Goal: Feedback & Contribution: Contribute content

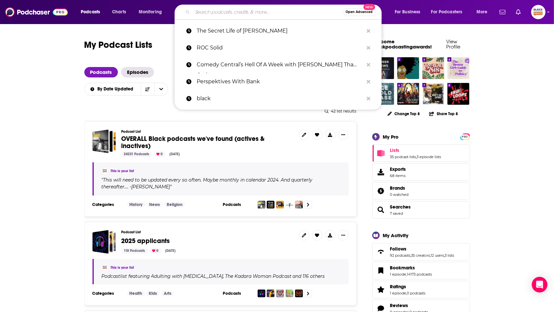
click at [241, 12] on input "Search podcasts, credits, & more..." at bounding box center [268, 12] width 150 height 10
paste input "THE LIFE OF GXCCI PODCAST"
type input "THE LIFE OF GXCCI PODCAST"
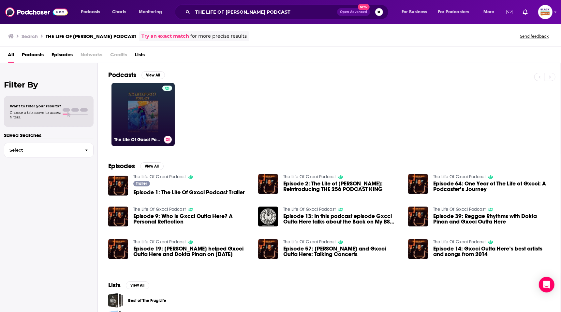
click at [148, 109] on link "The Life Of Gxcci Podcast" at bounding box center [142, 114] width 63 height 63
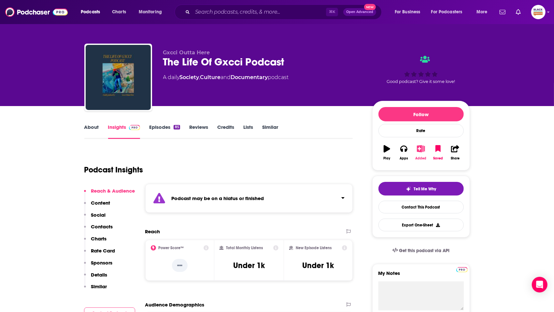
click at [423, 151] on icon "button" at bounding box center [421, 148] width 8 height 7
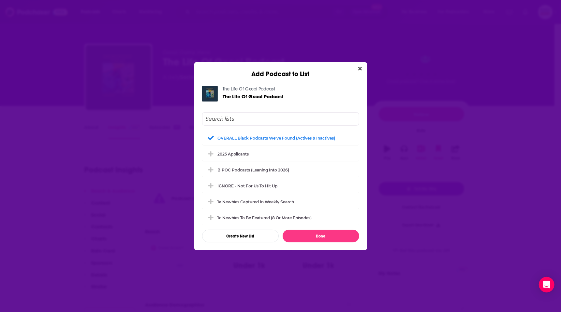
click at [331, 43] on div "Add Podcast to List The Life Of Gxcci Podcast The Life Of Gxcci Podcast OVERALL…" at bounding box center [280, 156] width 561 height 312
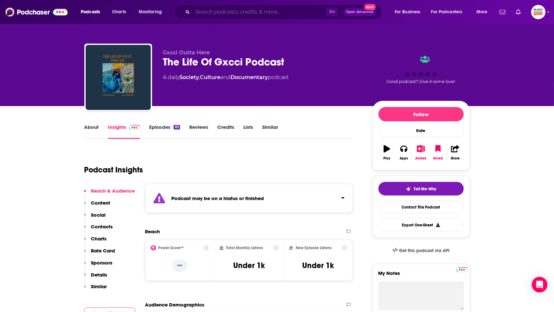
click at [241, 14] on input "Search podcasts, credits, & more..." at bounding box center [260, 12] width 134 height 10
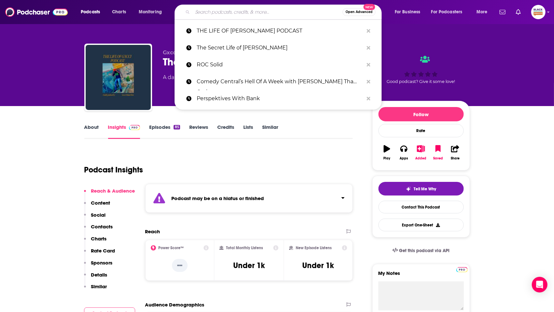
paste input "butmakeitbooks"
type input "butmakeitbooks"
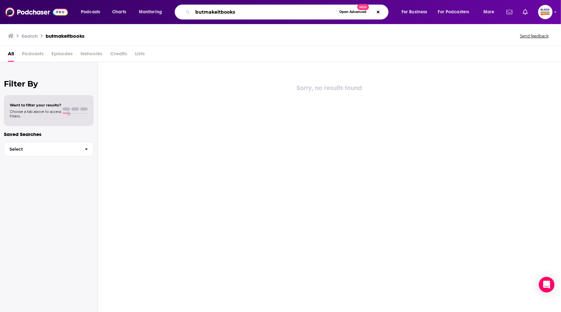
click at [204, 13] on input "butmakeitbooks" at bounding box center [265, 12] width 144 height 10
click at [218, 12] on input "but makeitbooks" at bounding box center [265, 12] width 144 height 10
click at [223, 13] on input "but make itbooks" at bounding box center [265, 12] width 144 height 10
type input "but make it books"
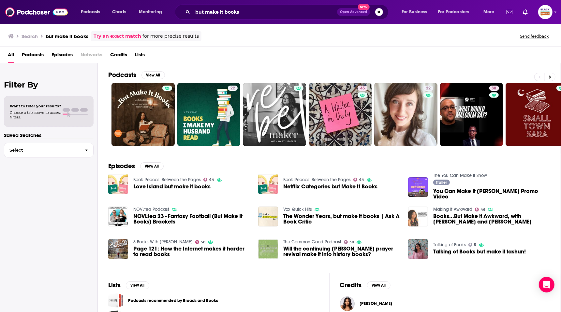
click at [417, 209] on img "Books...But Make it Awkward, with Shana and Maya" at bounding box center [418, 217] width 20 height 20
click at [418, 178] on img "You Can Make It Books, LLC Promo Video" at bounding box center [418, 188] width 20 height 20
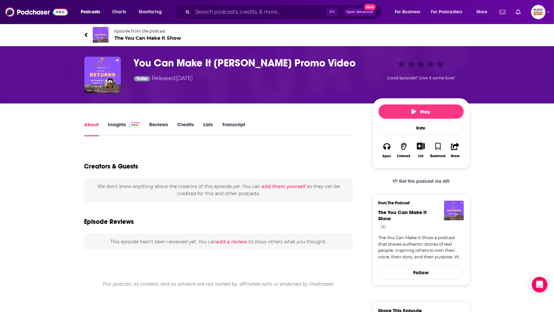
click at [102, 32] on img at bounding box center [101, 35] width 16 height 16
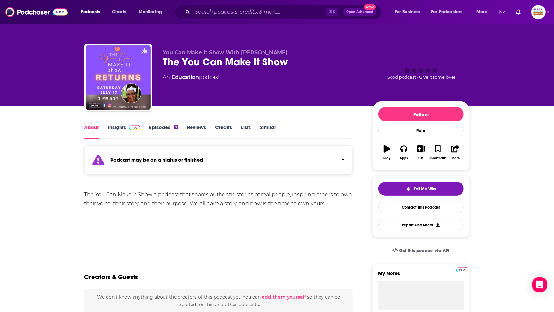
click at [332, 164] on div "Podcast may be on a hiatus or finished" at bounding box center [218, 160] width 269 height 29
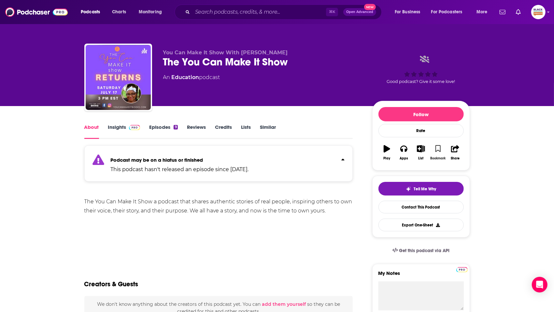
click at [435, 147] on button "Bookmark" at bounding box center [438, 152] width 17 height 23
click at [422, 151] on icon "button" at bounding box center [421, 148] width 8 height 7
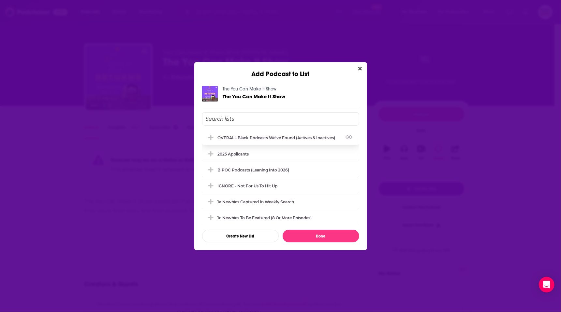
click at [278, 133] on div "OVERALL Black podcasts we've found (actives & inactives)" at bounding box center [280, 138] width 157 height 14
click at [334, 231] on button "Done" at bounding box center [320, 236] width 77 height 13
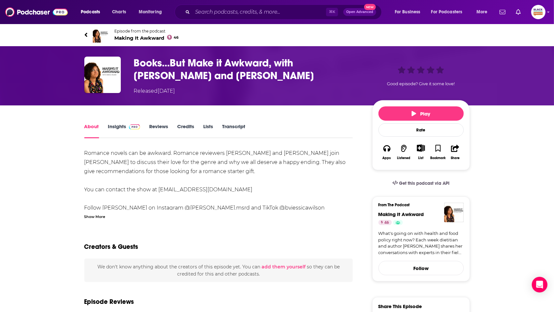
click at [96, 30] on img at bounding box center [101, 35] width 16 height 16
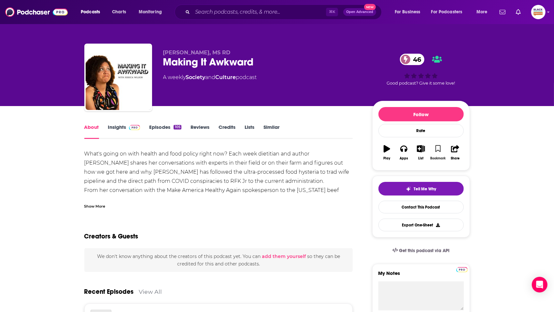
click at [438, 150] on icon "button" at bounding box center [439, 148] width 6 height 7
click at [423, 153] on button "List" at bounding box center [420, 152] width 17 height 23
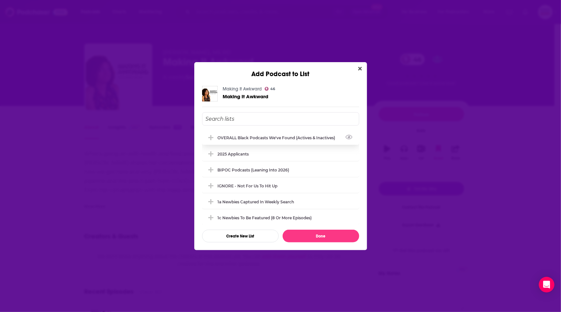
click at [251, 139] on div "OVERALL Black podcasts we've found (actives & inactives)" at bounding box center [279, 138] width 122 height 5
click at [327, 232] on button "Done" at bounding box center [320, 236] width 77 height 13
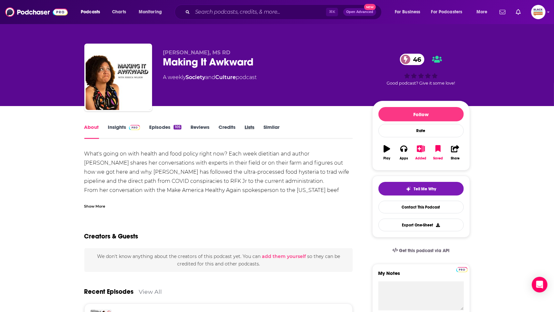
click at [263, 125] on div "Lists" at bounding box center [254, 131] width 19 height 15
click at [269, 126] on link "Similar" at bounding box center [272, 131] width 16 height 15
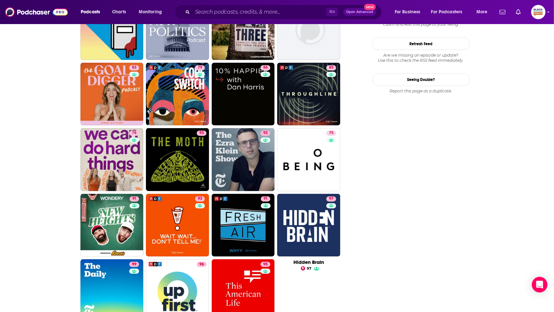
scroll to position [772, 0]
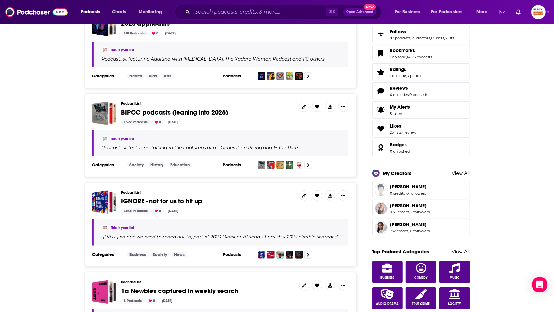
scroll to position [215, 0]
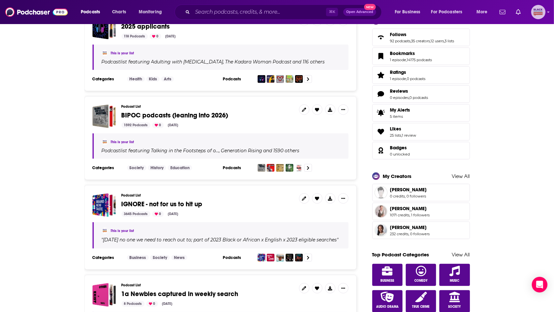
click at [548, 12] on icon "Show profile menu" at bounding box center [549, 12] width 2 height 1
click at [518, 94] on span "Add a Podcast" at bounding box center [512, 92] width 29 height 5
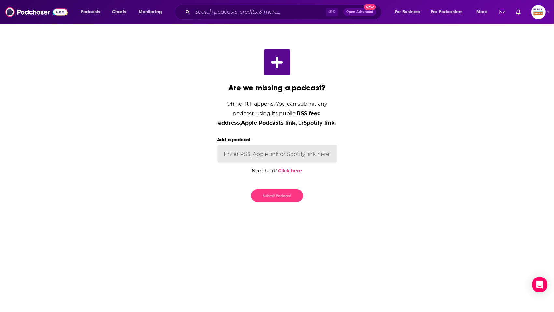
click at [324, 154] on input "Add a podcast" at bounding box center [277, 154] width 120 height 18
paste input "https://podcasts.apple.com/us/podcast/sure-jan/id1516024269"
type input "https://podcasts.apple.com/us/podcast/sure-jan/id1516024269"
click at [270, 193] on button "Submit Podcast" at bounding box center [277, 196] width 52 height 13
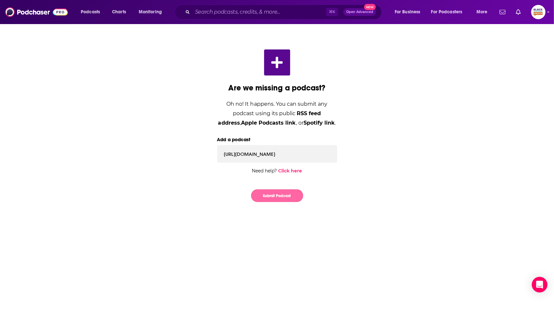
scroll to position [0, 0]
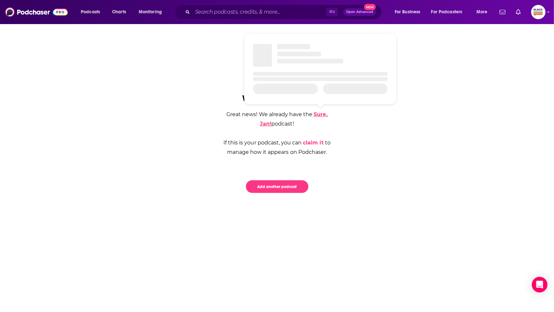
click at [318, 115] on link "Sure, Jan!" at bounding box center [294, 119] width 68 height 16
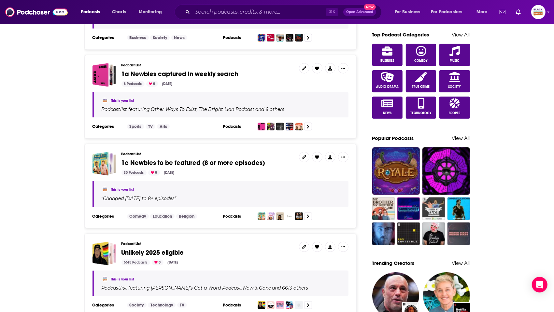
scroll to position [442, 0]
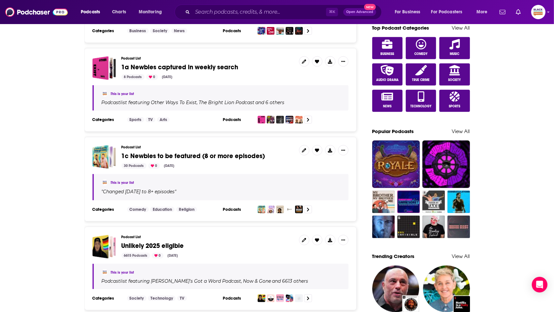
click at [173, 244] on span "Unlikely 2025 eligible" at bounding box center [153, 246] width 63 height 8
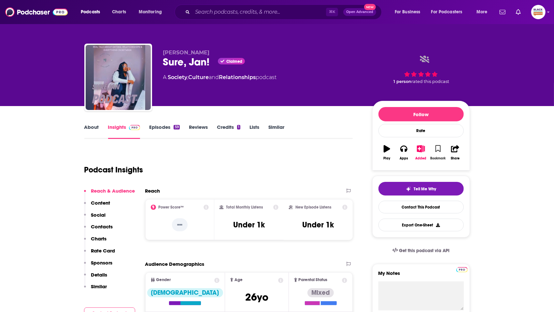
click at [439, 146] on icon "button" at bounding box center [439, 148] width 6 height 7
click at [423, 149] on icon "button" at bounding box center [421, 148] width 8 height 7
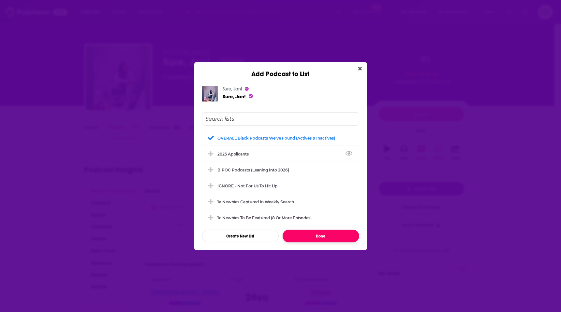
click at [338, 233] on button "Done" at bounding box center [320, 236] width 77 height 13
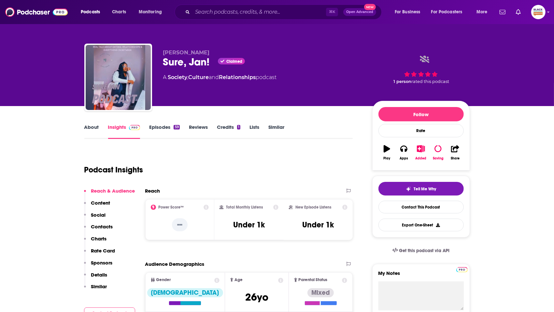
click at [276, 127] on link "Similar" at bounding box center [276, 131] width 16 height 15
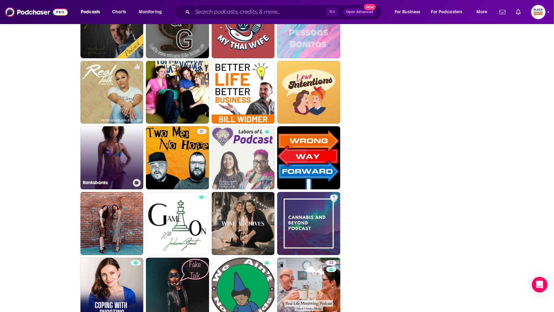
scroll to position [1495, 0]
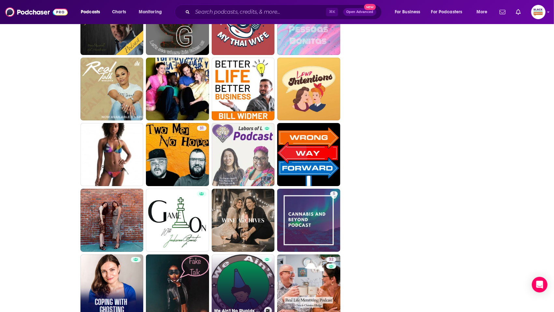
click at [241, 286] on link "We Ain't No Stupids' Podcast" at bounding box center [243, 286] width 63 height 63
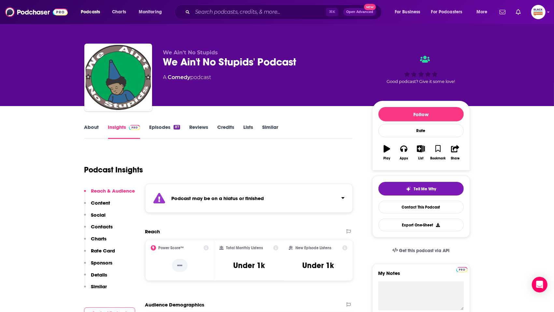
click at [307, 200] on div "Podcast may be on a hiatus or finished" at bounding box center [249, 198] width 208 height 29
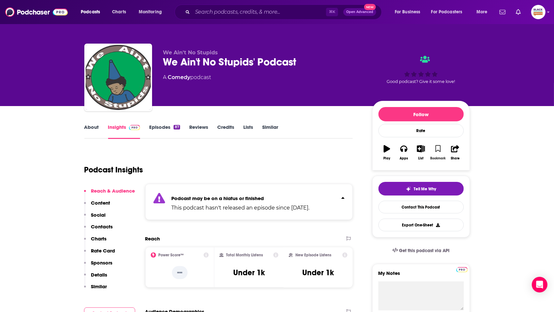
click at [437, 152] on icon "button" at bounding box center [439, 148] width 6 height 7
click at [420, 151] on icon "button" at bounding box center [421, 148] width 8 height 7
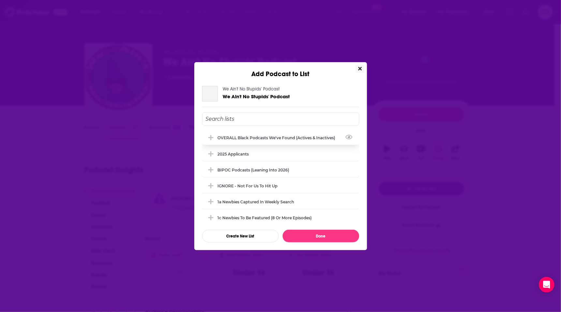
click at [291, 136] on div "OVERALL Black podcasts we've found (actives & inactives)" at bounding box center [279, 138] width 122 height 5
click at [306, 234] on button "Done" at bounding box center [320, 236] width 77 height 13
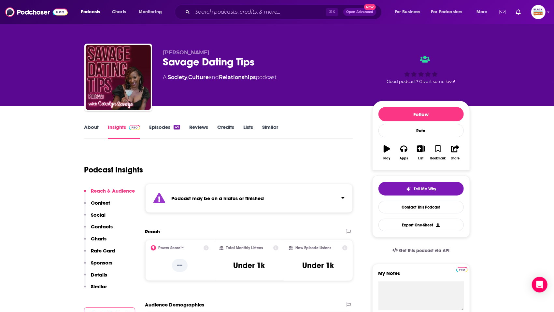
click at [280, 198] on div "Podcast may be on a hiatus or finished" at bounding box center [249, 198] width 208 height 29
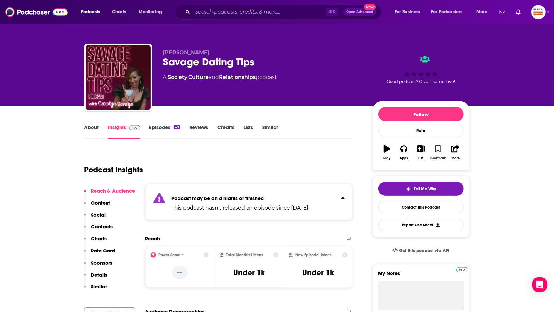
click at [438, 151] on icon "button" at bounding box center [439, 148] width 6 height 7
click at [422, 150] on icon "button" at bounding box center [421, 148] width 8 height 7
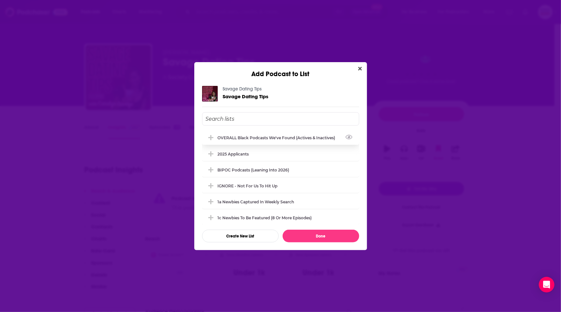
click at [302, 139] on div "OVERALL Black podcasts we've found (actives & inactives)" at bounding box center [279, 138] width 122 height 5
click at [340, 238] on button "Done" at bounding box center [320, 236] width 77 height 13
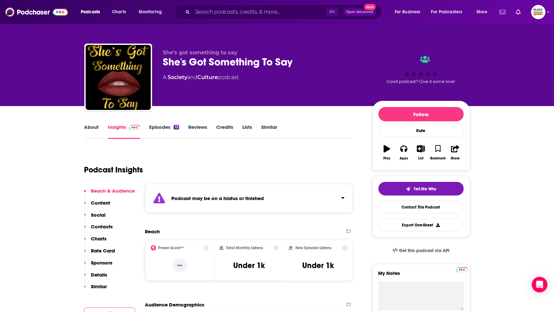
click at [294, 192] on div "Podcast may be on a hiatus or finished" at bounding box center [249, 198] width 208 height 29
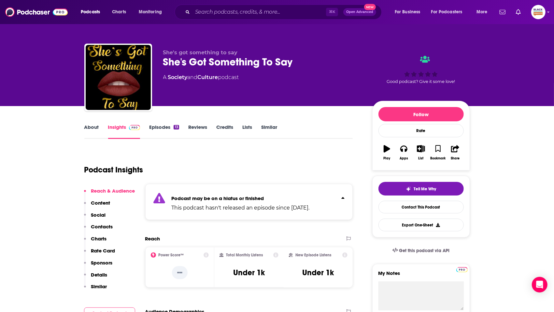
click at [389, 150] on icon "button" at bounding box center [387, 148] width 7 height 7
click at [437, 147] on icon "button" at bounding box center [439, 148] width 6 height 7
click at [420, 152] on button "List" at bounding box center [420, 152] width 17 height 23
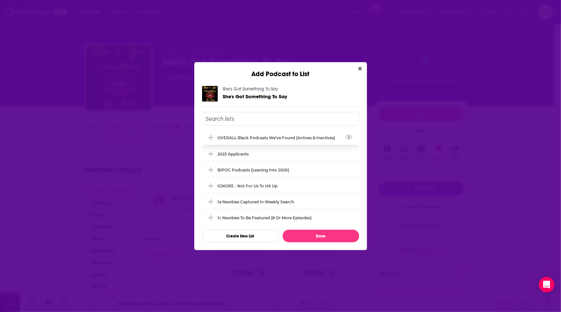
click at [262, 139] on div "OVERALL Black podcasts we've found (actives & inactives)" at bounding box center [279, 138] width 122 height 5
click at [330, 238] on button "Done" at bounding box center [320, 236] width 77 height 13
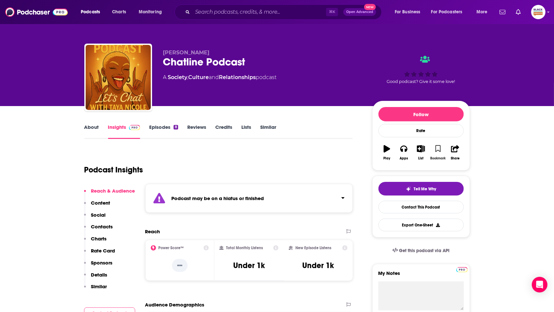
drag, startPoint x: 439, startPoint y: 144, endPoint x: 427, endPoint y: 152, distance: 14.2
click at [439, 144] on button "Bookmark" at bounding box center [438, 152] width 17 height 23
click at [425, 152] on button "List" at bounding box center [420, 152] width 17 height 23
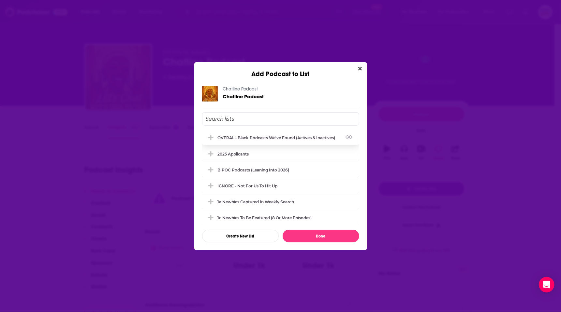
drag, startPoint x: 273, startPoint y: 139, endPoint x: 280, endPoint y: 160, distance: 22.2
click at [273, 139] on div "OVERALL Black podcasts we've found (actives & inactives)" at bounding box center [279, 138] width 122 height 5
click at [321, 235] on button "Done" at bounding box center [320, 236] width 77 height 13
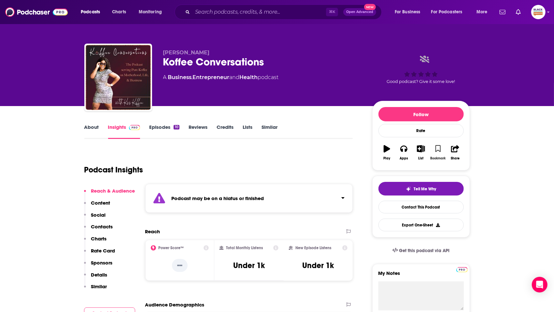
click at [436, 149] on icon "button" at bounding box center [439, 148] width 6 height 7
click at [422, 150] on icon "button" at bounding box center [421, 148] width 8 height 7
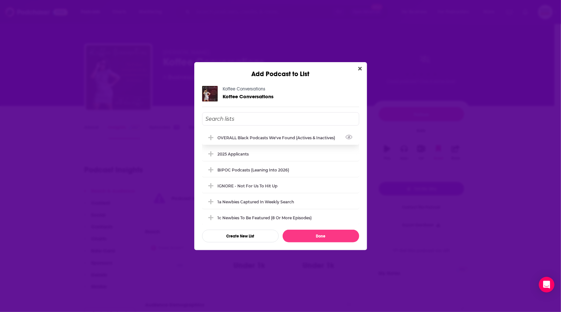
click at [250, 136] on div "OVERALL Black podcasts we've found (actives & inactives)" at bounding box center [279, 138] width 122 height 5
click at [326, 234] on button "Done" at bounding box center [320, 236] width 77 height 13
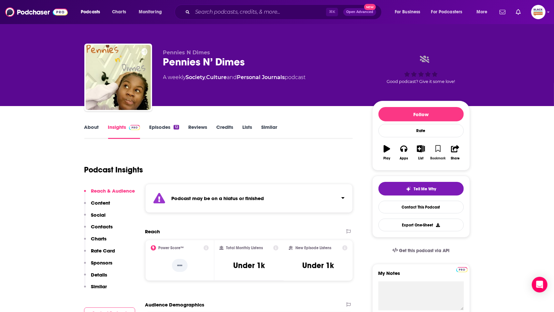
drag, startPoint x: 443, startPoint y: 147, endPoint x: 427, endPoint y: 149, distance: 16.2
click at [443, 147] on button "Bookmark" at bounding box center [438, 152] width 17 height 23
click at [424, 149] on icon "button" at bounding box center [421, 148] width 8 height 7
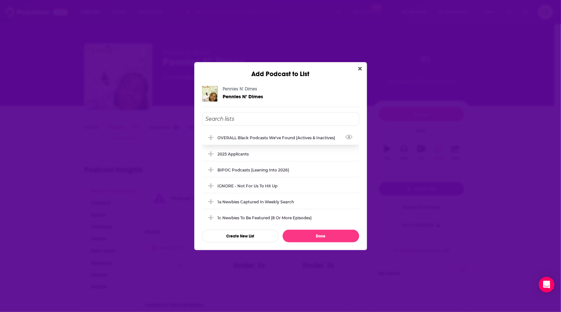
click at [266, 136] on div "OVERALL Black podcasts we've found (actives & inactives)" at bounding box center [279, 138] width 122 height 5
click at [312, 236] on button "Done" at bounding box center [320, 236] width 77 height 13
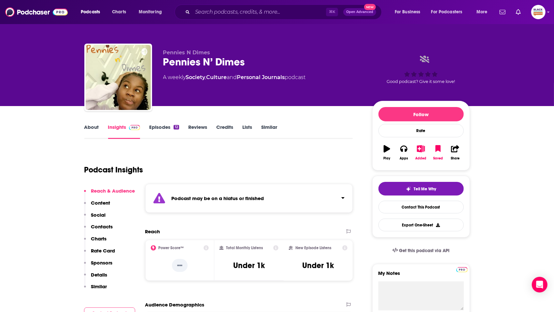
click at [271, 127] on link "Similar" at bounding box center [269, 131] width 16 height 15
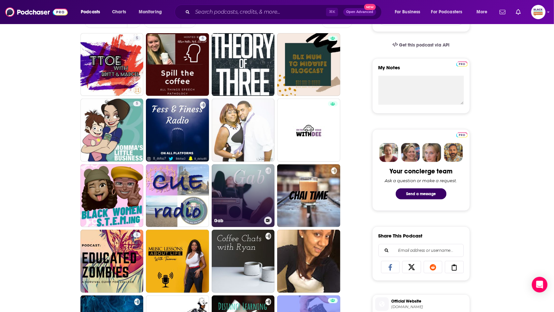
scroll to position [207, 0]
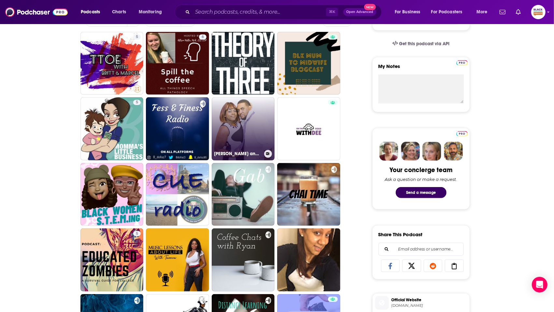
click at [268, 153] on icon at bounding box center [268, 153] width 4 height 3
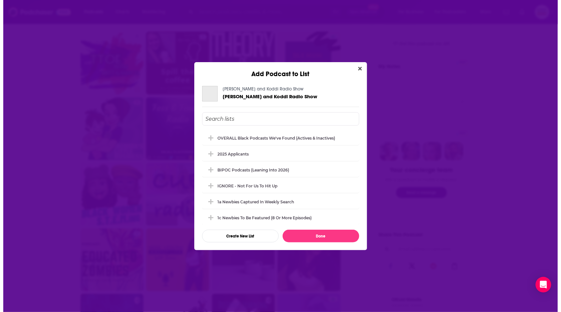
scroll to position [0, 0]
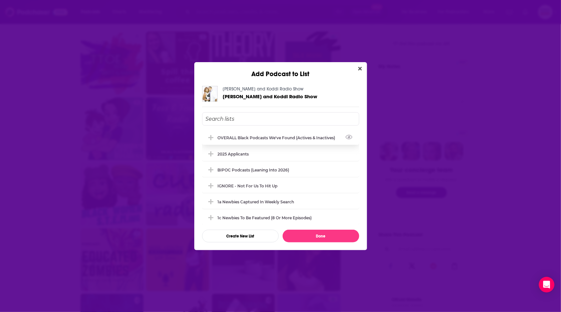
click at [265, 136] on div "OVERALL Black podcasts we've found (actives & inactives)" at bounding box center [279, 138] width 122 height 5
click at [319, 236] on button "Done" at bounding box center [320, 236] width 77 height 13
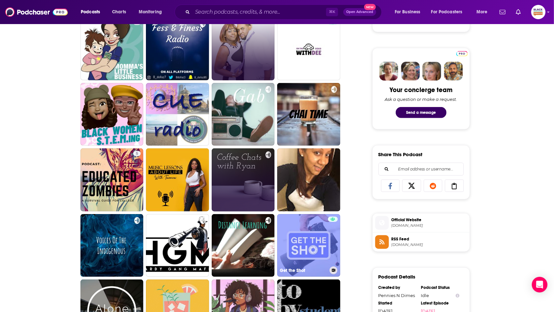
scroll to position [288, 0]
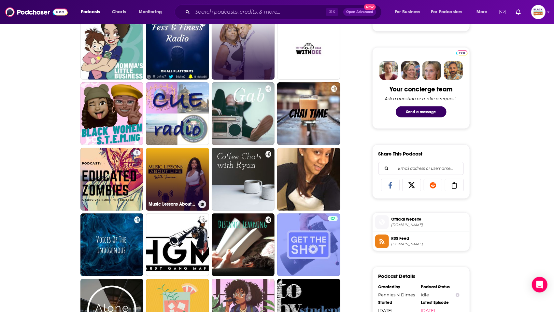
click at [203, 204] on icon at bounding box center [203, 204] width 4 height 3
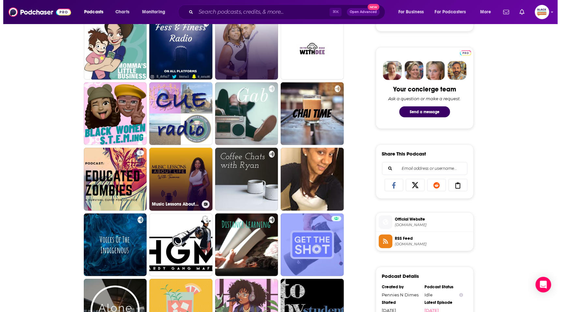
scroll to position [0, 0]
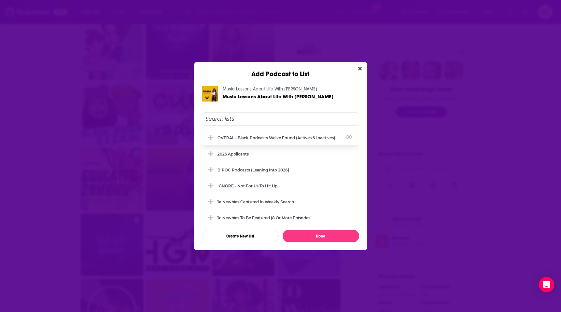
click at [249, 136] on div "OVERALL Black podcasts we've found (actives & inactives)" at bounding box center [279, 138] width 122 height 5
click at [317, 233] on button "Done" at bounding box center [320, 236] width 77 height 13
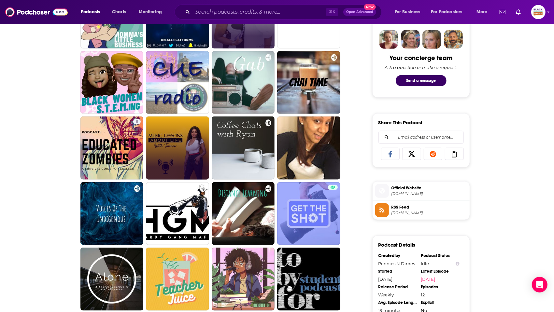
scroll to position [345, 0]
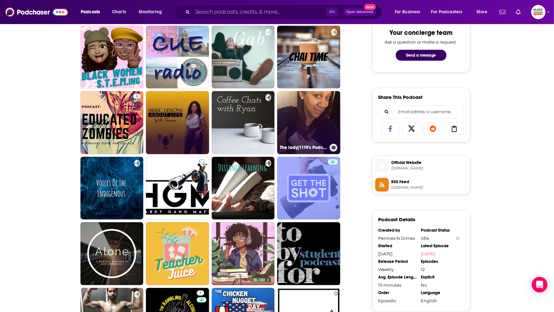
click at [334, 147] on icon at bounding box center [334, 147] width 4 height 3
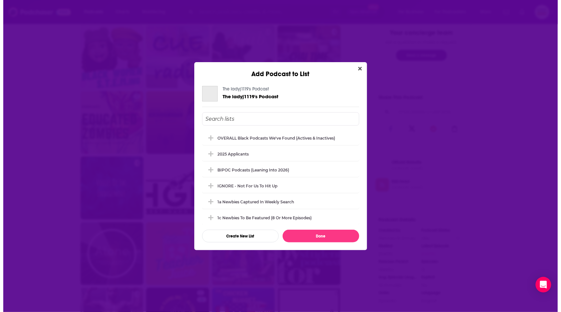
scroll to position [0, 0]
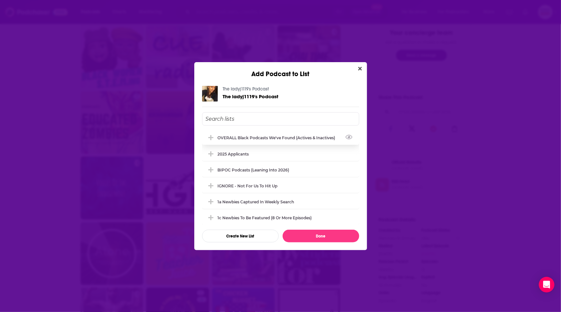
click at [283, 135] on div "OVERALL Black podcasts we've found (actives & inactives)" at bounding box center [280, 138] width 157 height 14
click at [322, 234] on button "Done" at bounding box center [320, 236] width 77 height 13
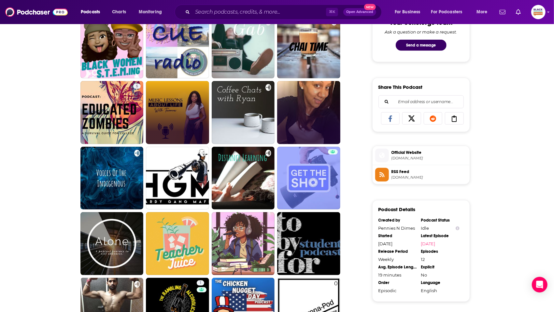
scroll to position [355, 0]
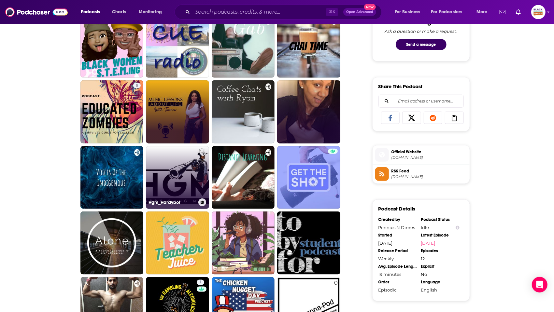
click at [201, 202] on icon at bounding box center [203, 202] width 4 height 3
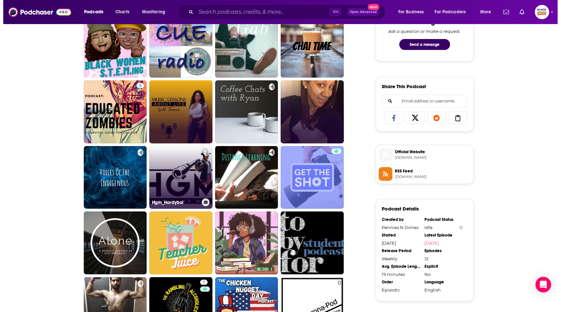
scroll to position [0, 0]
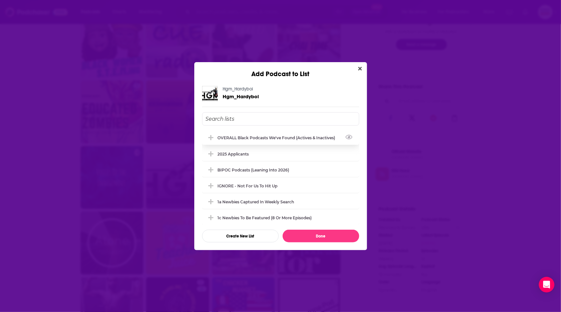
drag, startPoint x: 235, startPoint y: 139, endPoint x: 244, endPoint y: 152, distance: 15.4
click at [235, 139] on div "OVERALL Black podcasts we've found (actives & inactives)" at bounding box center [279, 138] width 122 height 5
click at [312, 232] on button "Done" at bounding box center [320, 236] width 77 height 13
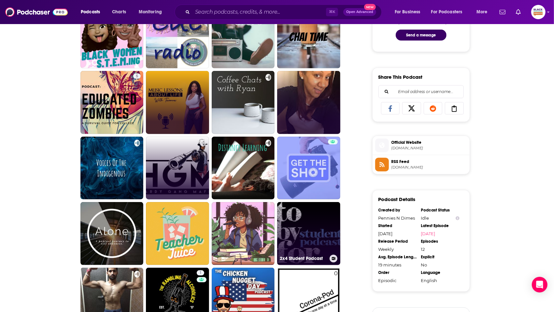
scroll to position [436, 0]
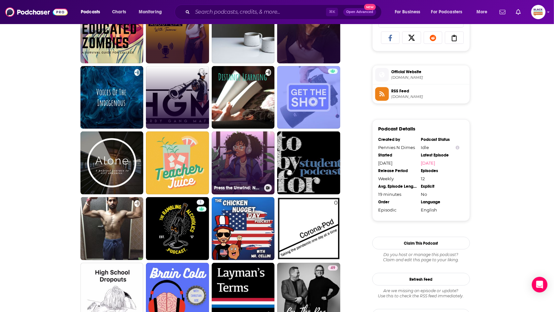
click at [267, 187] on icon at bounding box center [268, 188] width 4 height 3
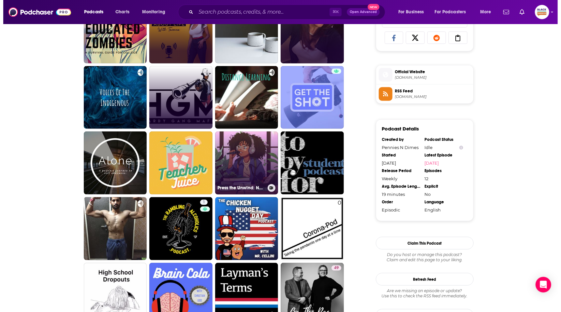
scroll to position [0, 0]
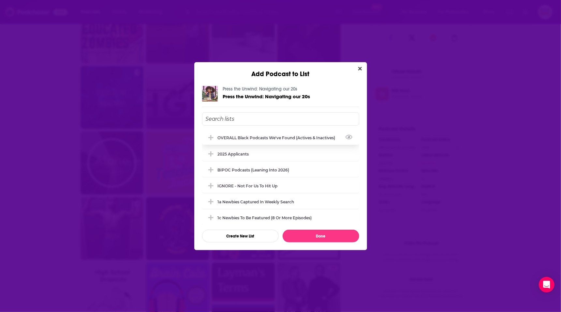
click at [273, 141] on div "OVERALL Black podcasts we've found (actives & inactives)" at bounding box center [280, 138] width 157 height 14
click at [317, 237] on button "Done" at bounding box center [320, 236] width 77 height 13
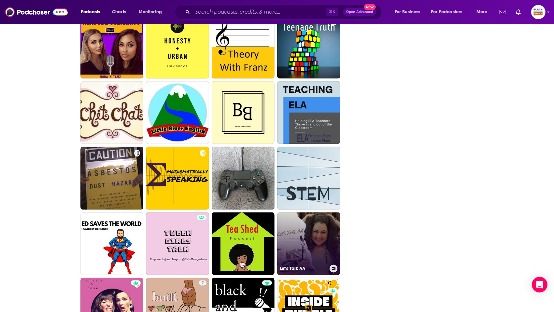
scroll to position [749, 0]
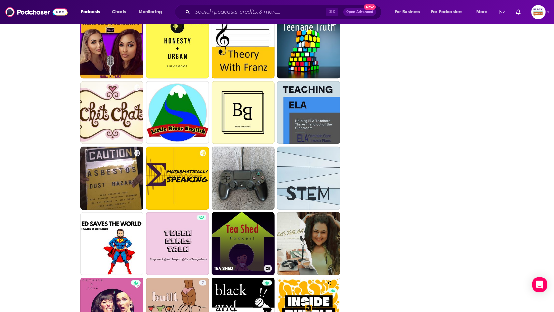
click at [268, 267] on icon at bounding box center [268, 268] width 4 height 3
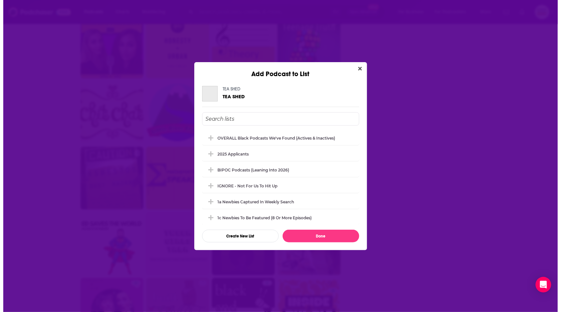
scroll to position [0, 0]
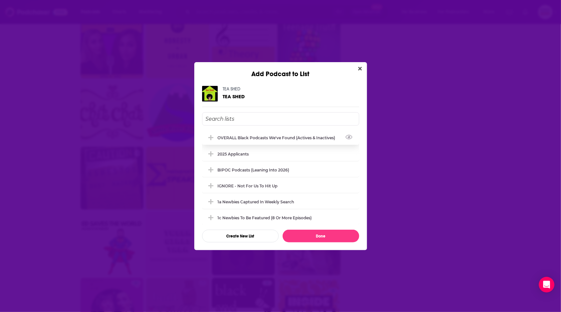
click at [264, 136] on div "OVERALL Black podcasts we've found (actives & inactives)" at bounding box center [279, 138] width 122 height 5
click at [316, 238] on button "Done" at bounding box center [320, 236] width 77 height 13
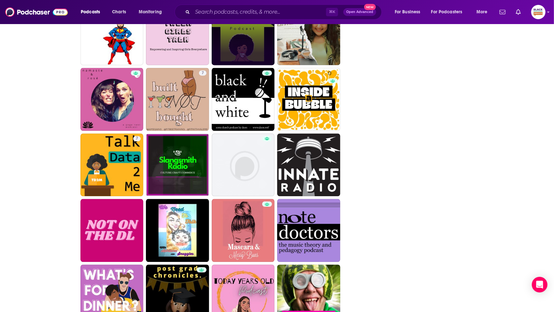
scroll to position [968, 0]
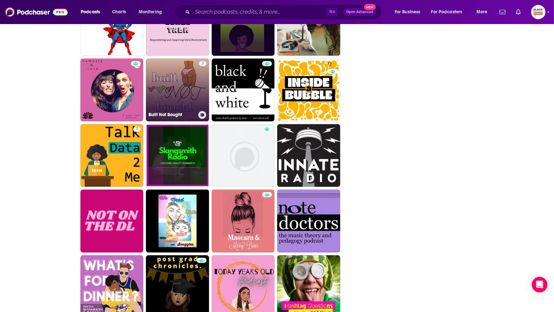
click at [201, 114] on icon at bounding box center [203, 114] width 4 height 3
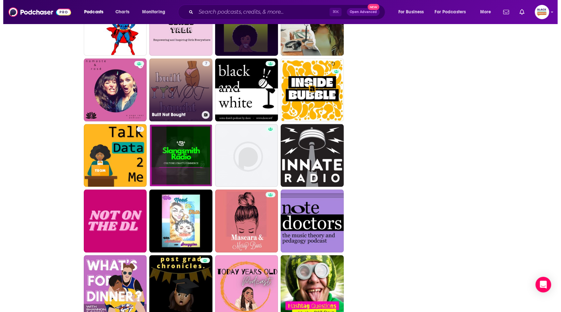
scroll to position [0, 0]
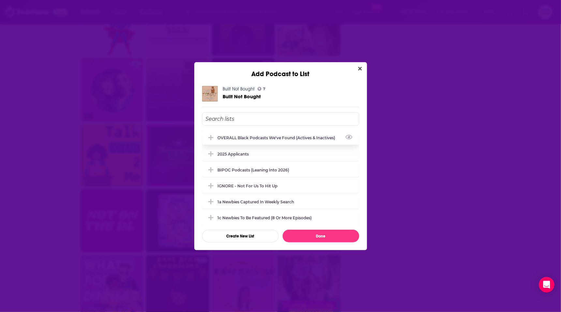
click at [236, 138] on div "OVERALL Black podcasts we've found (actives & inactives)" at bounding box center [279, 138] width 122 height 5
click at [306, 236] on button "Done" at bounding box center [320, 236] width 77 height 13
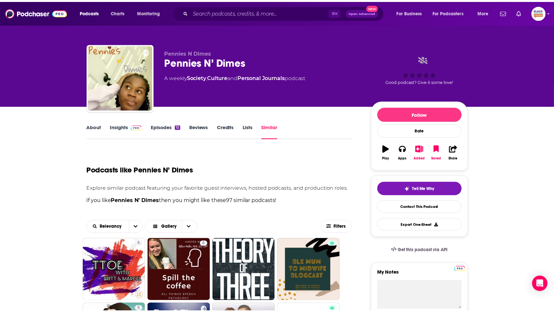
scroll to position [968, 0]
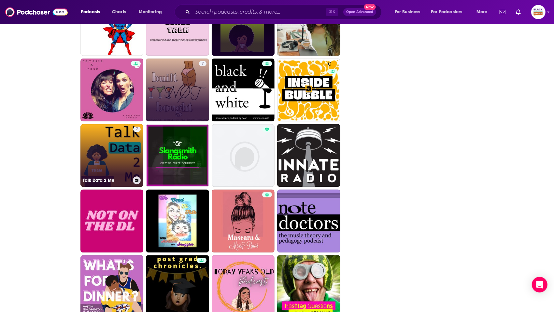
click at [136, 178] on button at bounding box center [137, 181] width 8 height 8
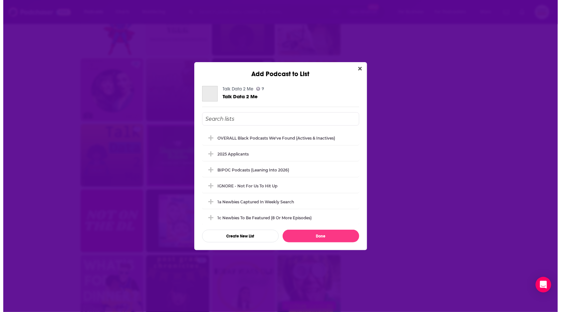
scroll to position [0, 0]
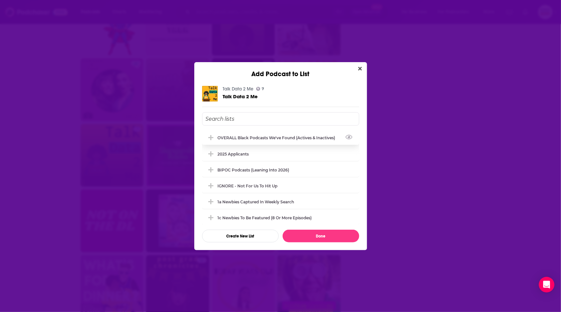
click at [229, 138] on div "OVERALL Black podcasts we've found (actives & inactives)" at bounding box center [279, 138] width 122 height 5
click at [315, 235] on button "Done" at bounding box center [320, 236] width 77 height 13
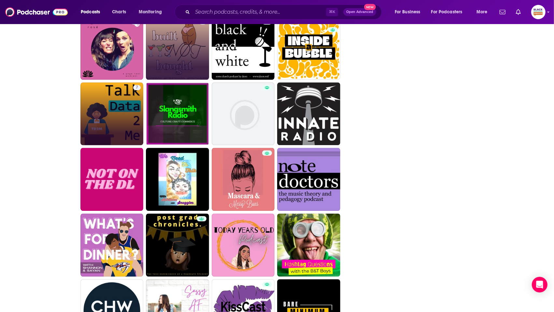
scroll to position [1035, 0]
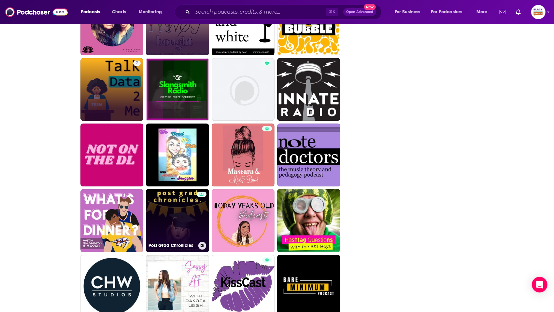
click at [202, 245] on icon at bounding box center [203, 245] width 4 height 3
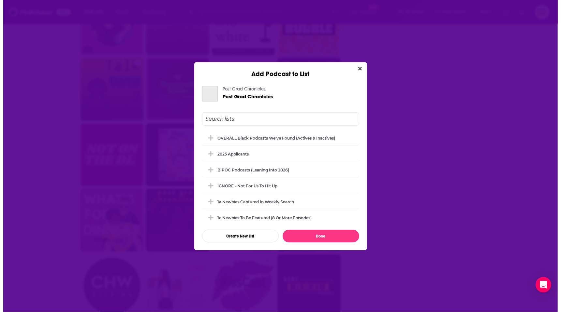
scroll to position [0, 0]
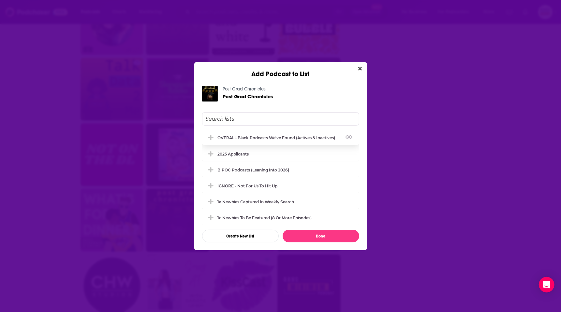
click at [251, 136] on div "OVERALL Black podcasts we've found (actives & inactives)" at bounding box center [279, 138] width 122 height 5
click at [310, 235] on button "Done" at bounding box center [320, 236] width 77 height 13
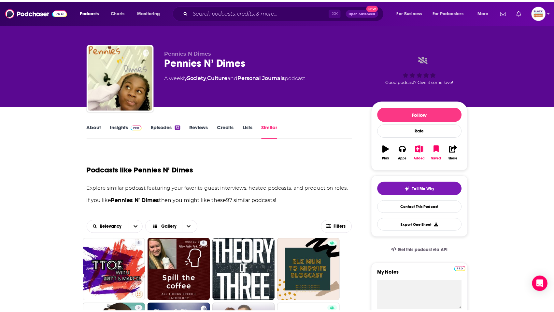
scroll to position [1035, 0]
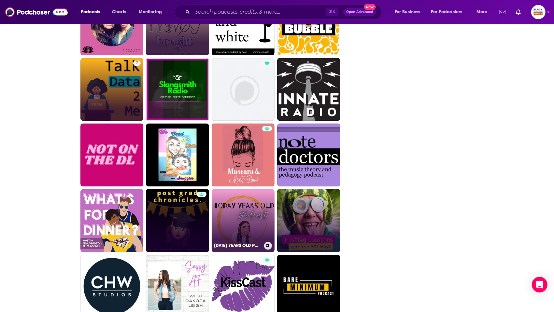
click at [267, 244] on icon at bounding box center [268, 245] width 4 height 3
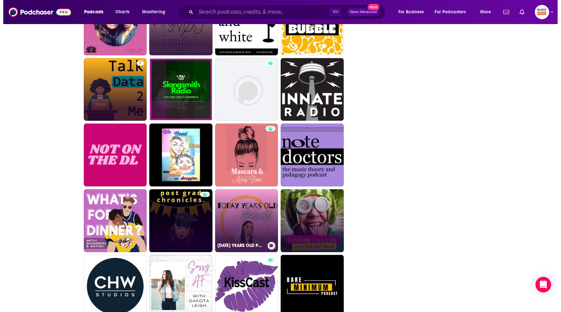
scroll to position [0, 0]
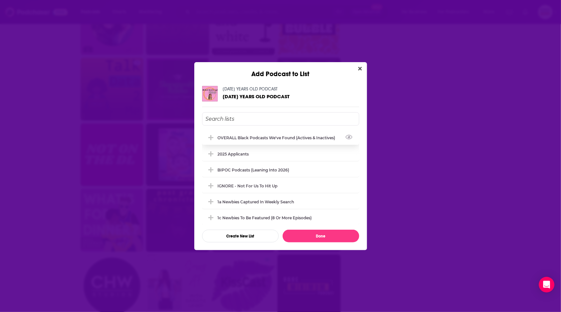
click at [262, 133] on div "OVERALL Black podcasts we've found (actives & inactives)" at bounding box center [280, 138] width 157 height 14
click at [308, 237] on button "Done" at bounding box center [320, 236] width 77 height 13
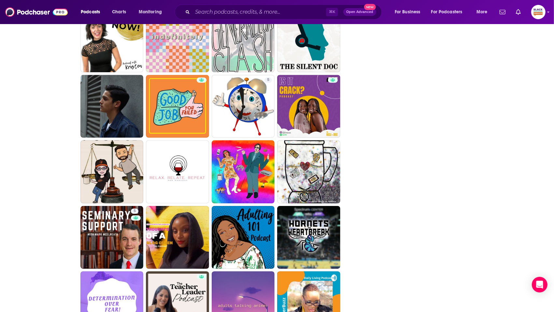
scroll to position [1375, 0]
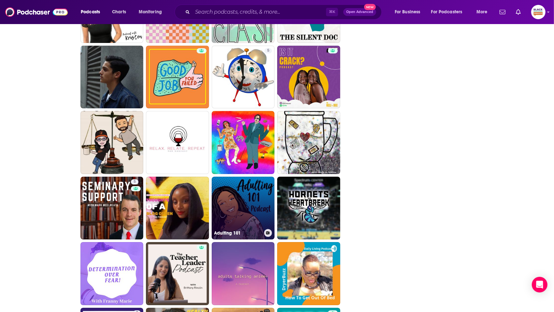
click at [267, 233] on icon at bounding box center [268, 233] width 4 height 3
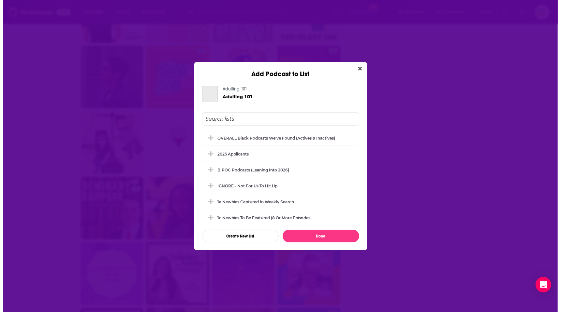
scroll to position [0, 0]
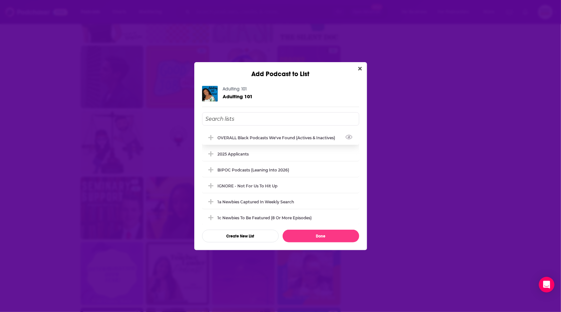
drag, startPoint x: 269, startPoint y: 132, endPoint x: 273, endPoint y: 139, distance: 7.7
click at [269, 132] on div "OVERALL Black podcasts we've found (actives & inactives)" at bounding box center [280, 138] width 157 height 14
click at [304, 236] on button "Done" at bounding box center [320, 236] width 77 height 13
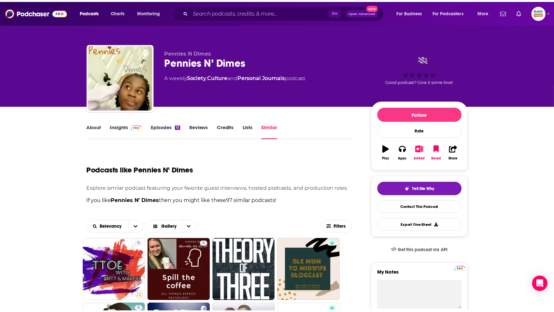
scroll to position [1375, 0]
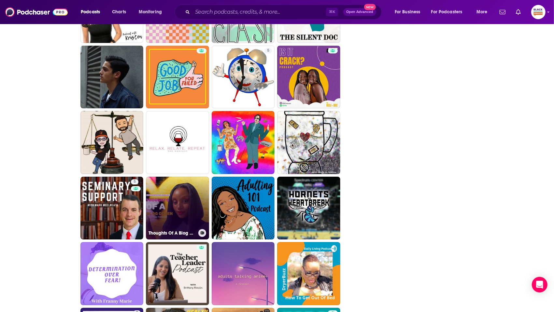
click at [202, 233] on icon at bounding box center [203, 233] width 4 height 3
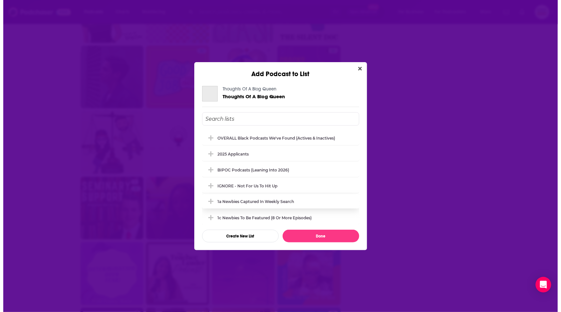
scroll to position [0, 0]
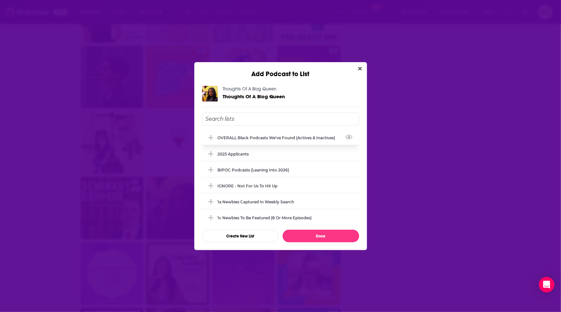
click at [231, 133] on div "OVERALL Black podcasts we've found (actives & inactives)" at bounding box center [280, 138] width 157 height 14
click at [305, 235] on button "Done" at bounding box center [320, 236] width 77 height 13
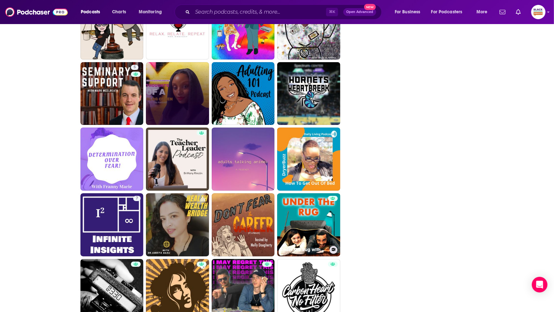
scroll to position [1495, 0]
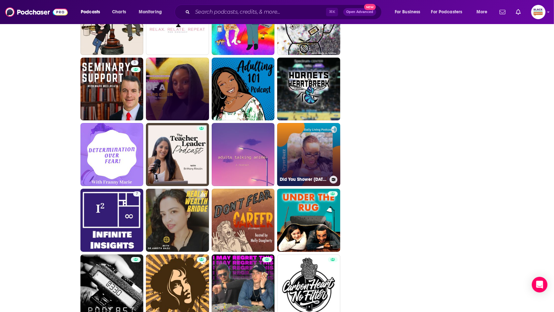
click at [336, 180] on button at bounding box center [334, 180] width 8 height 8
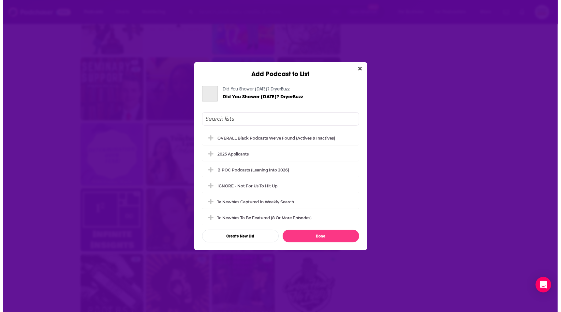
scroll to position [0, 0]
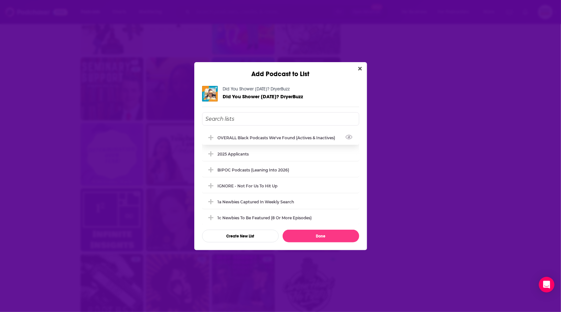
click at [282, 132] on div "OVERALL Black podcasts we've found (actives & inactives)" at bounding box center [280, 138] width 157 height 14
click at [325, 236] on button "Done" at bounding box center [320, 236] width 77 height 13
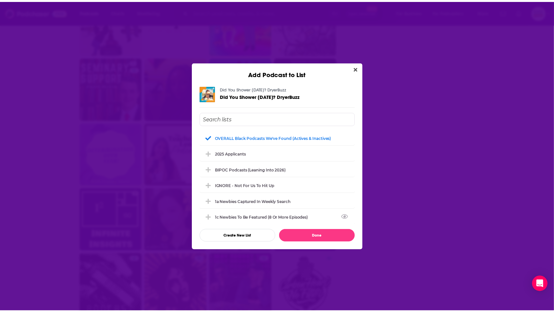
scroll to position [1495, 0]
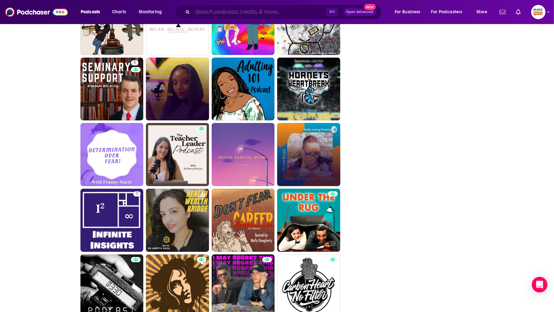
click at [234, 13] on input "Search podcasts, credits, & more..." at bounding box center [260, 12] width 134 height 10
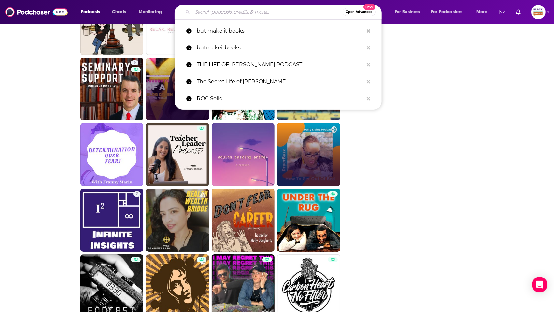
paste input "Sure, Jan!"
type input "Sure, Jan!"
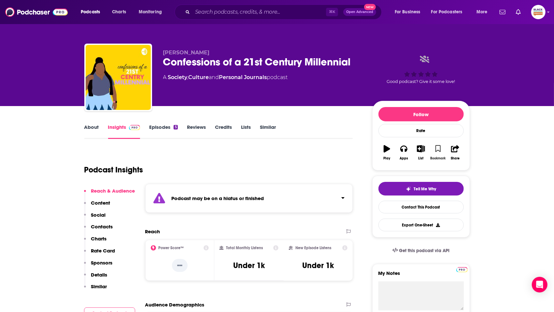
click at [434, 148] on button "Bookmark" at bounding box center [438, 152] width 17 height 23
click at [421, 150] on icon "button" at bounding box center [421, 148] width 8 height 7
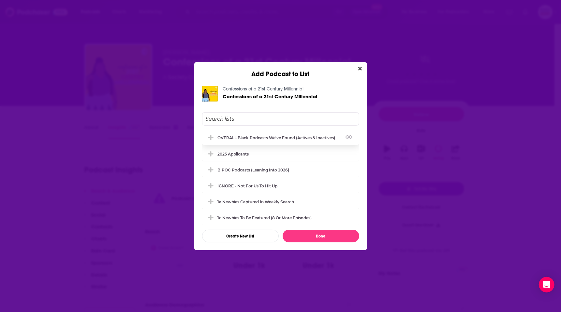
click at [280, 137] on div "OVERALL Black podcasts we've found (actives & inactives)" at bounding box center [279, 138] width 122 height 5
click at [321, 232] on button "Done" at bounding box center [320, 236] width 77 height 13
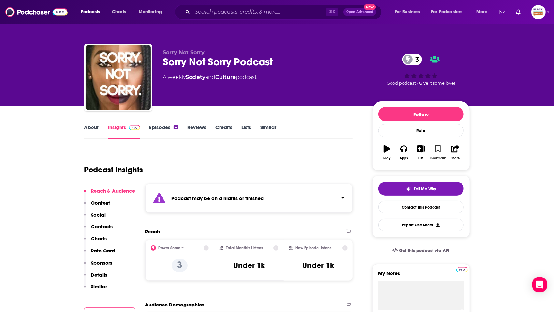
click at [441, 151] on button "Bookmark" at bounding box center [438, 152] width 17 height 23
click at [425, 151] on button "List" at bounding box center [420, 152] width 17 height 23
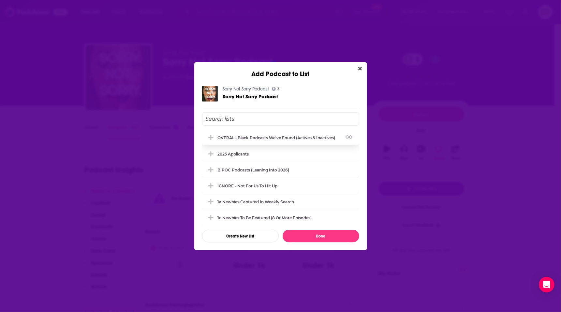
click at [280, 140] on div "OVERALL Black podcasts we've found (actives & inactives)" at bounding box center [280, 138] width 157 height 14
click at [320, 238] on button "Done" at bounding box center [320, 236] width 77 height 13
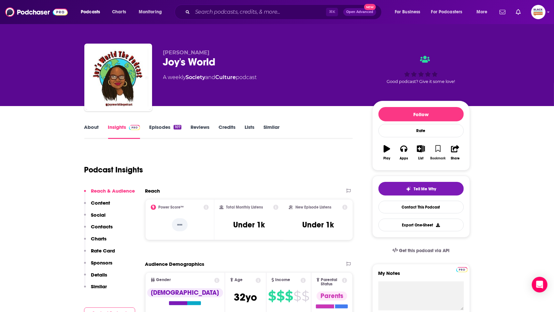
click at [437, 149] on icon "button" at bounding box center [439, 148] width 6 height 7
click at [423, 151] on icon "button" at bounding box center [421, 148] width 8 height 7
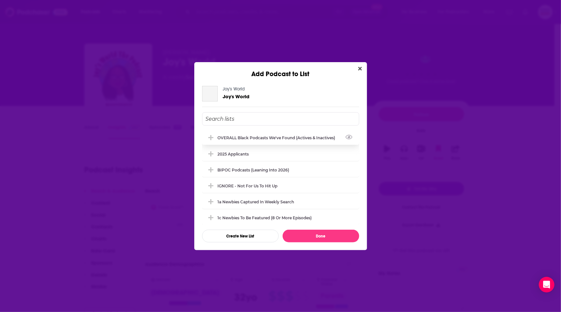
click at [279, 136] on div "OVERALL Black podcasts we've found (actives & inactives)" at bounding box center [279, 138] width 122 height 5
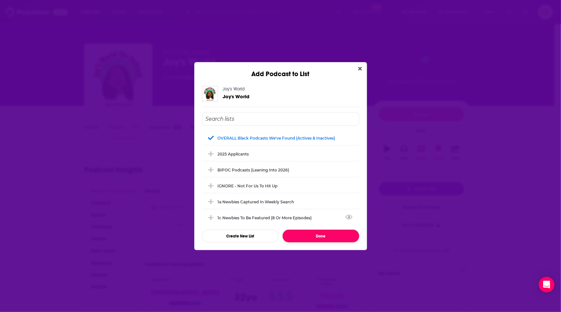
click at [324, 236] on button "Done" at bounding box center [320, 236] width 77 height 13
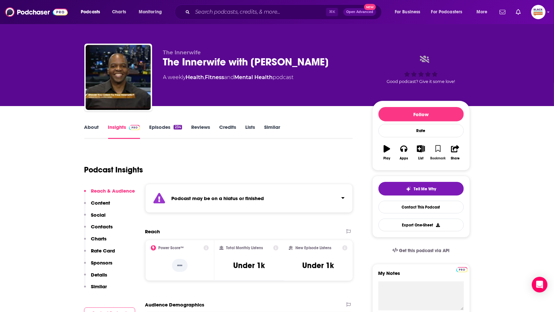
click at [440, 149] on icon "button" at bounding box center [439, 148] width 6 height 7
click at [420, 152] on button "List" at bounding box center [420, 152] width 17 height 23
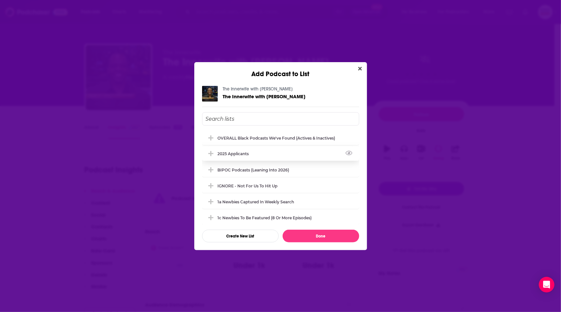
click at [260, 138] on div "OVERALL Black podcasts we've found (actives & inactives)" at bounding box center [277, 138] width 118 height 5
click at [312, 236] on button "Done" at bounding box center [320, 236] width 77 height 13
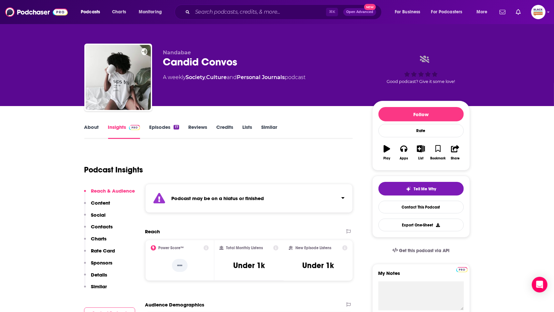
click at [329, 199] on div "Podcast may be on a hiatus or finished" at bounding box center [249, 198] width 208 height 29
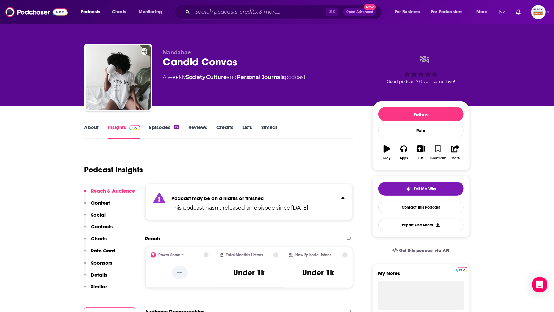
click at [439, 147] on icon "button" at bounding box center [439, 148] width 6 height 7
click at [425, 150] on icon "button" at bounding box center [421, 148] width 8 height 7
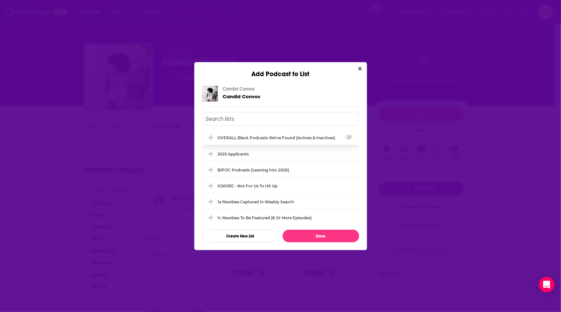
click at [290, 139] on div "OVERALL Black podcasts we've found (actives & inactives)" at bounding box center [279, 138] width 122 height 5
click at [323, 235] on button "Done" at bounding box center [320, 236] width 77 height 13
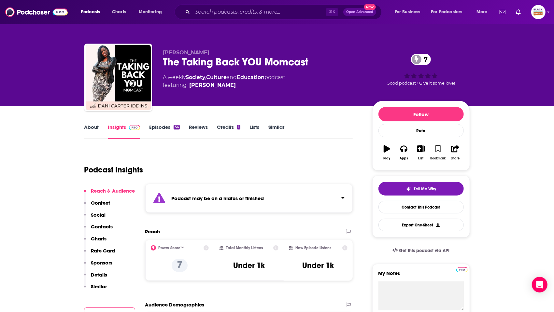
click at [439, 150] on icon "button" at bounding box center [439, 148] width 6 height 7
click at [417, 150] on icon "button" at bounding box center [421, 148] width 8 height 7
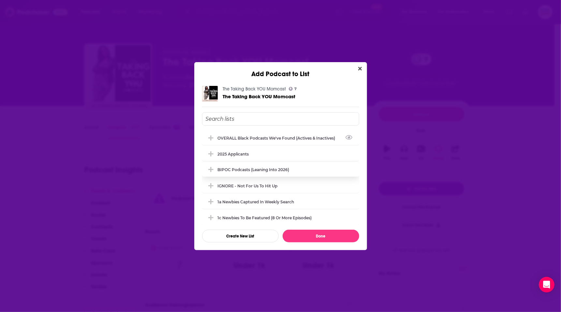
drag, startPoint x: 276, startPoint y: 141, endPoint x: 281, endPoint y: 165, distance: 25.0
click at [275, 141] on div "OVERALL Black podcasts we've found (actives & inactives)" at bounding box center [280, 138] width 157 height 14
click at [308, 232] on button "Done" at bounding box center [320, 236] width 77 height 13
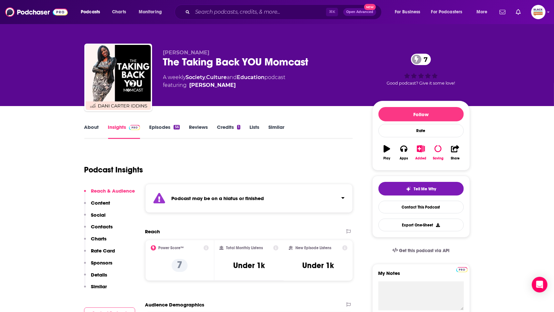
click at [272, 128] on link "Similar" at bounding box center [276, 131] width 16 height 15
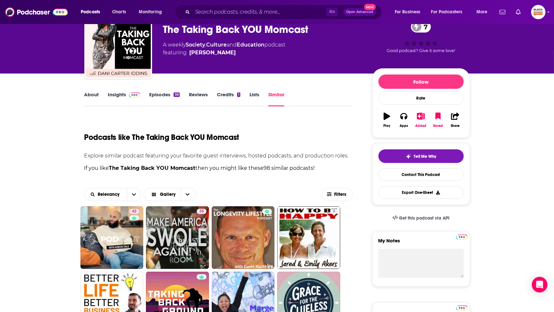
scroll to position [165, 0]
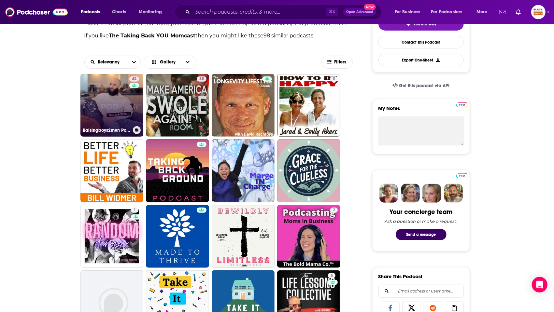
click at [131, 116] on div "42" at bounding box center [134, 102] width 11 height 50
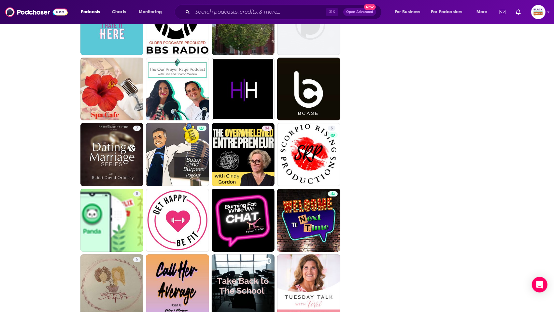
scroll to position [1495, 0]
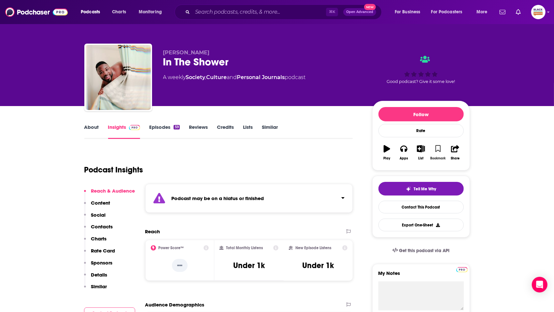
click at [439, 148] on icon "button" at bounding box center [439, 148] width 6 height 7
click at [420, 146] on icon "button" at bounding box center [421, 148] width 8 height 7
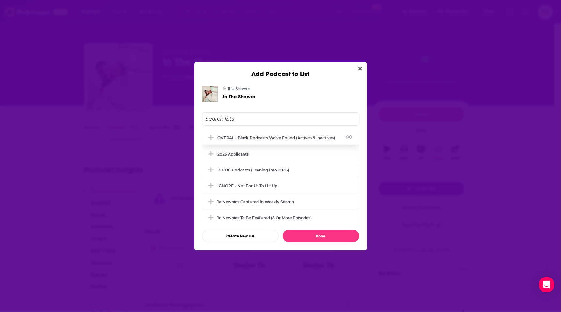
click at [264, 139] on div "OVERALL Black podcasts we've found (actives & inactives)" at bounding box center [279, 138] width 122 height 5
click at [321, 235] on button "Done" at bounding box center [320, 236] width 77 height 13
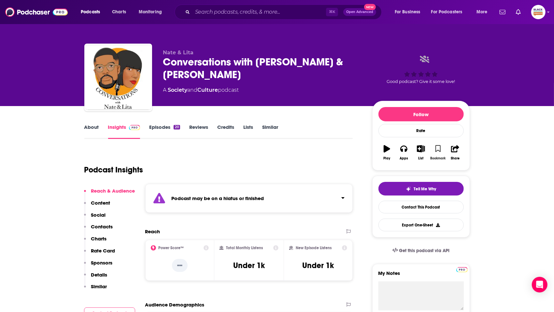
click at [437, 148] on icon "button" at bounding box center [439, 148] width 6 height 7
click at [410, 148] on button "Apps" at bounding box center [403, 152] width 17 height 23
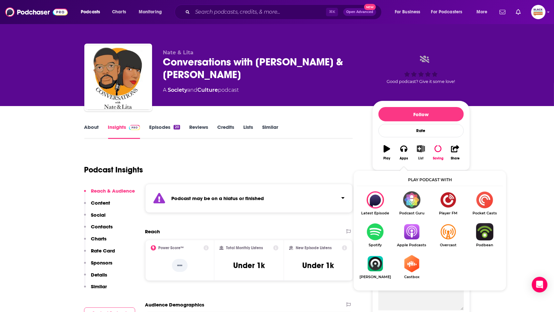
click at [422, 150] on icon "button" at bounding box center [421, 148] width 8 height 7
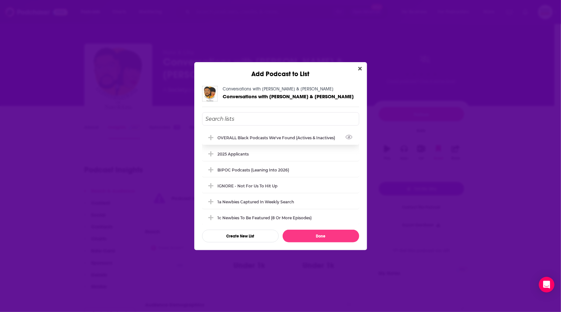
click at [277, 137] on div "OVERALL Black podcasts we've found (actives & inactives)" at bounding box center [279, 138] width 122 height 5
click at [316, 241] on button "Done" at bounding box center [320, 236] width 77 height 13
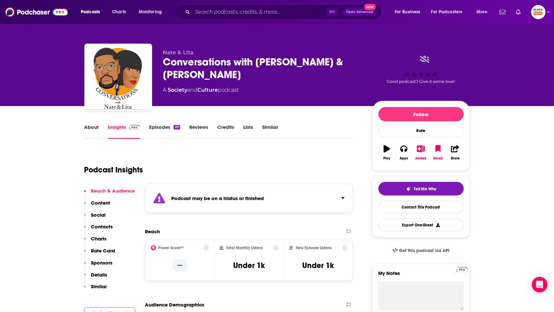
click at [272, 126] on link "Similar" at bounding box center [270, 131] width 16 height 15
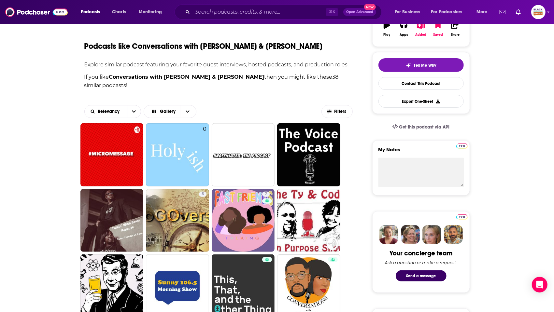
scroll to position [195, 0]
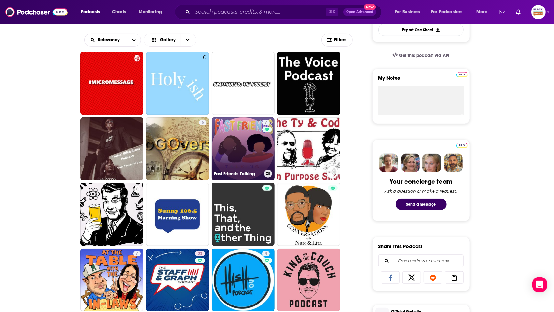
click at [268, 172] on icon at bounding box center [268, 173] width 4 height 3
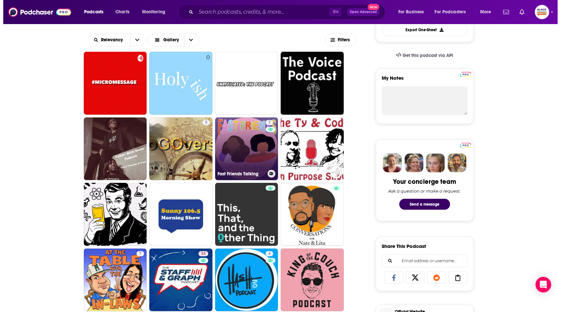
scroll to position [0, 0]
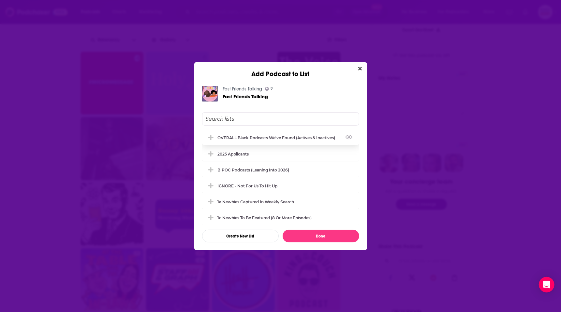
click at [295, 136] on div "OVERALL Black podcasts we've found (actives & inactives)" at bounding box center [279, 138] width 122 height 5
drag, startPoint x: 321, startPoint y: 239, endPoint x: 321, endPoint y: 236, distance: 3.3
click at [321, 239] on button "Done" at bounding box center [320, 236] width 77 height 13
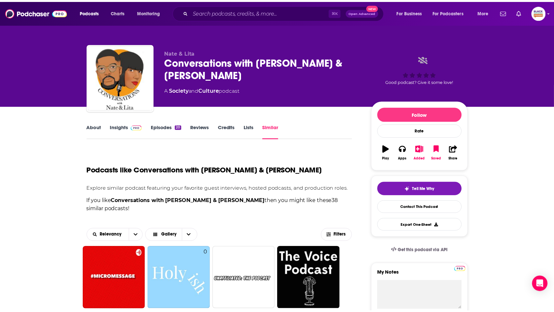
scroll to position [195, 0]
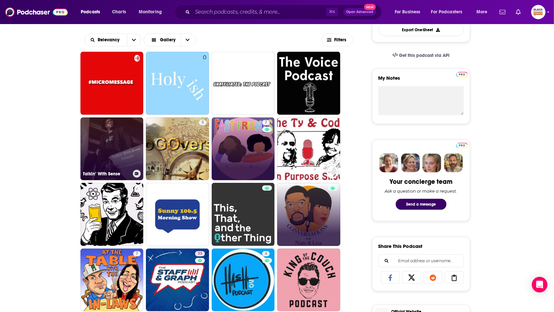
click at [138, 172] on icon at bounding box center [137, 173] width 4 height 3
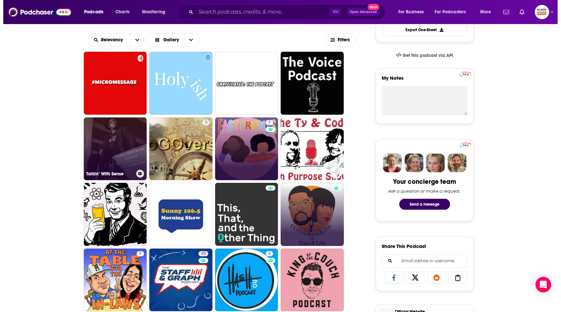
scroll to position [0, 0]
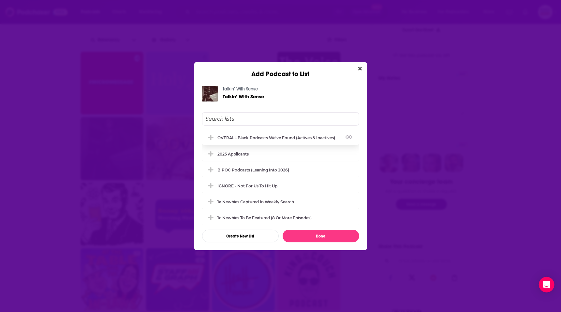
drag, startPoint x: 233, startPoint y: 132, endPoint x: 285, endPoint y: 171, distance: 64.8
click at [234, 132] on div "OVERALL Black podcasts we've found (actives & inactives)" at bounding box center [280, 138] width 157 height 14
click at [336, 237] on button "Done" at bounding box center [320, 236] width 77 height 13
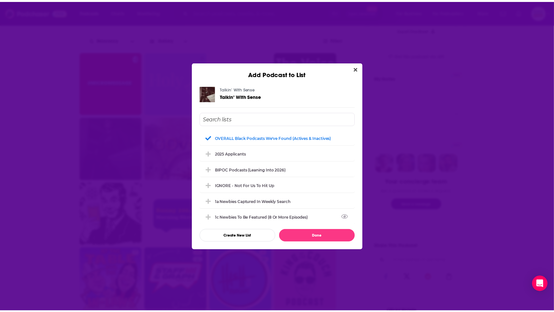
scroll to position [195, 0]
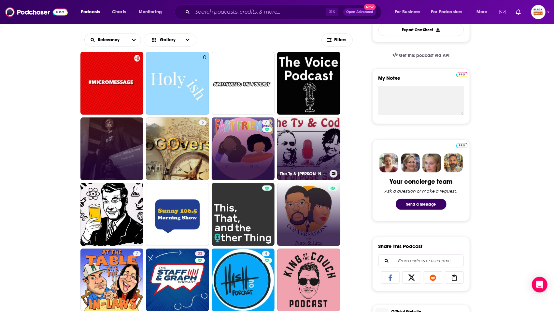
click at [332, 172] on icon at bounding box center [334, 173] width 4 height 3
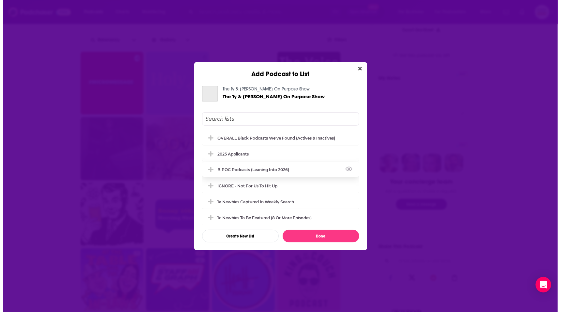
scroll to position [0, 0]
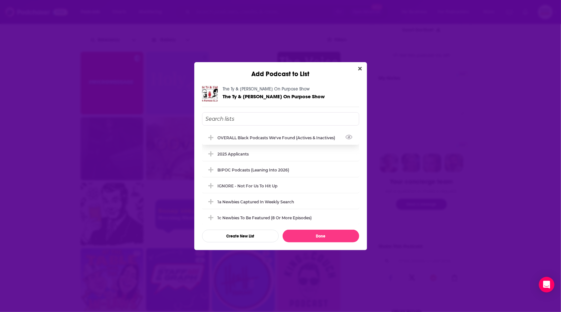
click at [299, 138] on div "OVERALL Black podcasts we've found (actives & inactives)" at bounding box center [279, 138] width 122 height 5
click at [328, 235] on button "Done" at bounding box center [320, 236] width 77 height 13
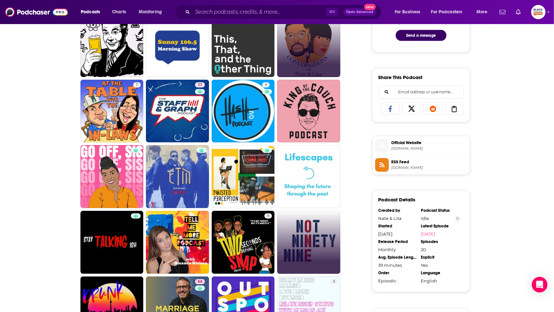
scroll to position [398, 0]
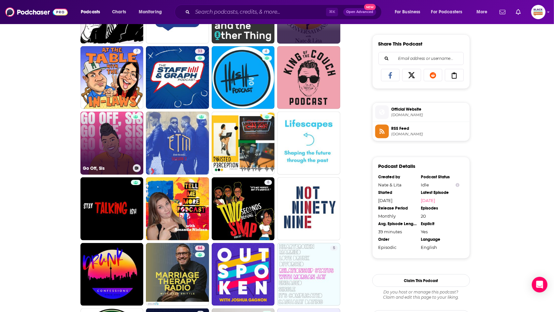
click at [137, 167] on icon at bounding box center [137, 168] width 4 height 3
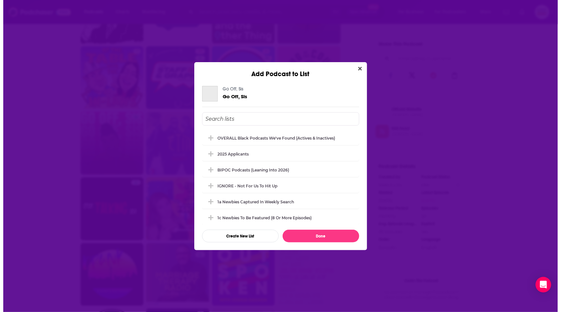
scroll to position [0, 0]
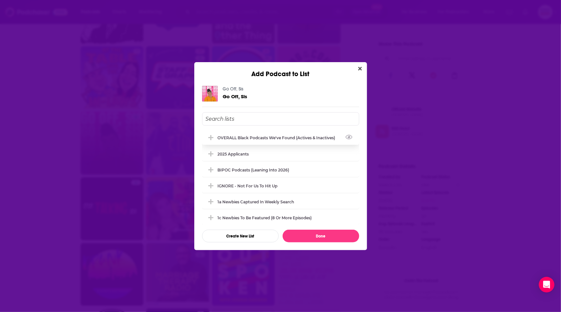
click at [235, 137] on div "OVERALL Black podcasts we've found (actives & inactives)" at bounding box center [279, 138] width 122 height 5
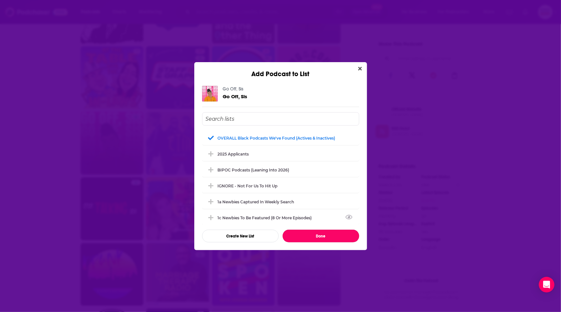
click at [327, 238] on button "Done" at bounding box center [320, 236] width 77 height 13
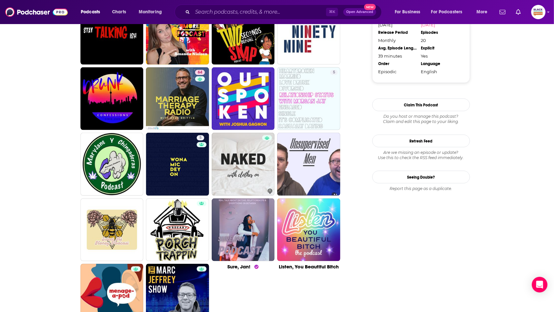
scroll to position [575, 0]
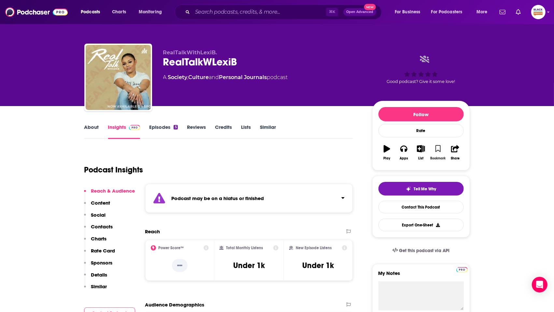
click at [439, 152] on button "Bookmark" at bounding box center [438, 152] width 17 height 23
click at [425, 149] on icon "button" at bounding box center [421, 148] width 8 height 7
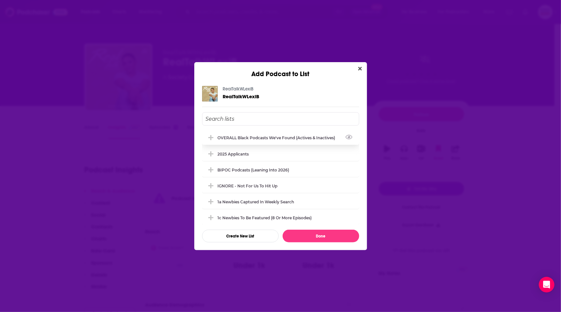
click at [260, 140] on div "OVERALL Black podcasts we've found (actives & inactives)" at bounding box center [280, 138] width 157 height 14
click at [328, 238] on button "Done" at bounding box center [320, 236] width 77 height 13
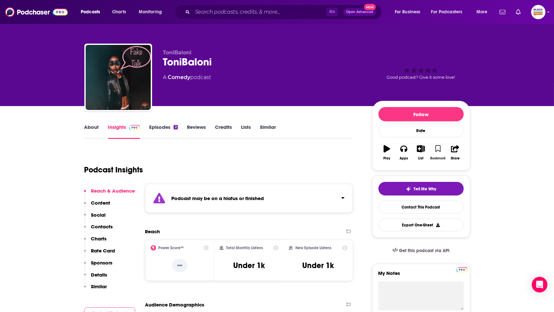
click at [442, 148] on button "Bookmark" at bounding box center [438, 152] width 17 height 23
click at [421, 149] on icon "button" at bounding box center [421, 148] width 8 height 7
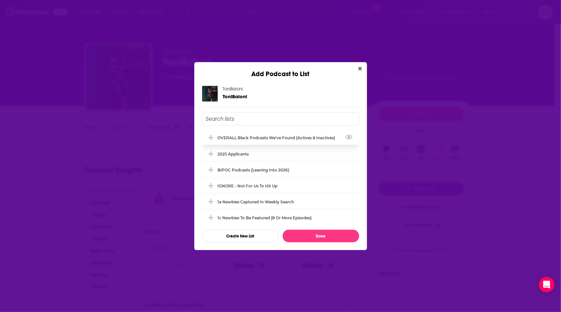
click at [297, 140] on div "OVERALL Black podcasts we've found (actives & inactives)" at bounding box center [280, 138] width 157 height 14
click at [328, 237] on button "Done" at bounding box center [320, 236] width 77 height 13
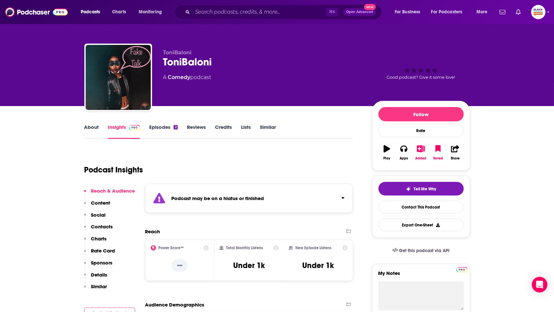
click at [262, 125] on link "Similar" at bounding box center [268, 131] width 16 height 15
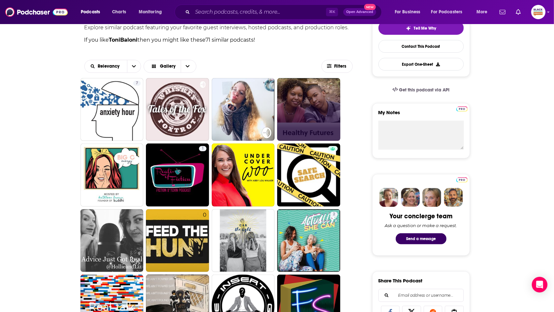
scroll to position [162, 0]
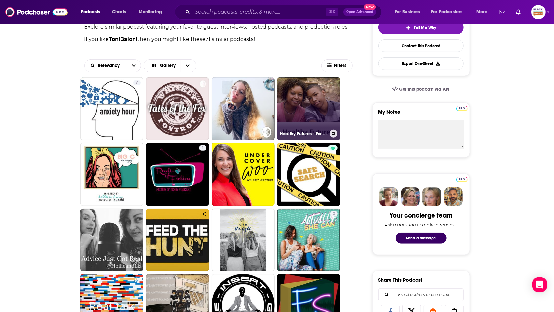
click at [334, 134] on icon at bounding box center [334, 133] width 4 height 3
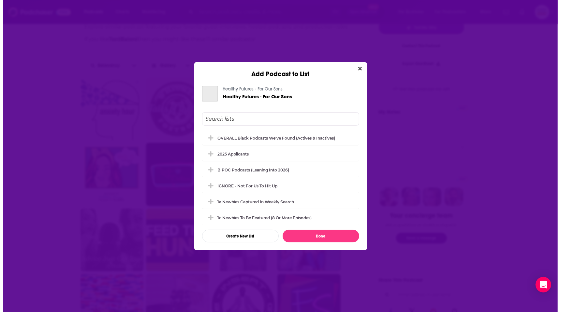
scroll to position [0, 0]
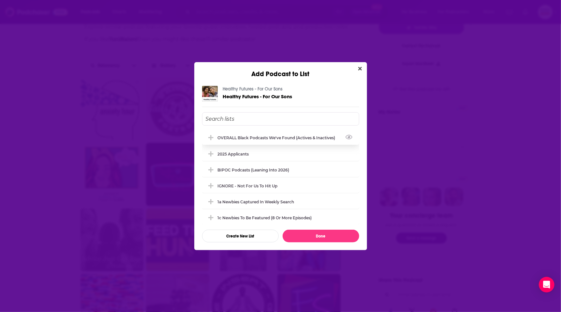
click at [304, 136] on div "OVERALL Black podcasts we've found (actives & inactives)" at bounding box center [279, 138] width 122 height 5
click at [323, 231] on button "Done" at bounding box center [320, 236] width 77 height 13
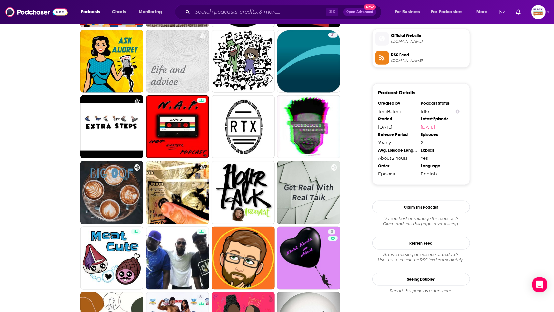
scroll to position [511, 0]
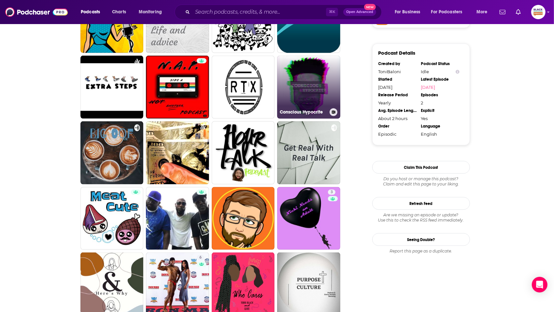
click at [332, 111] on button at bounding box center [334, 112] width 8 height 8
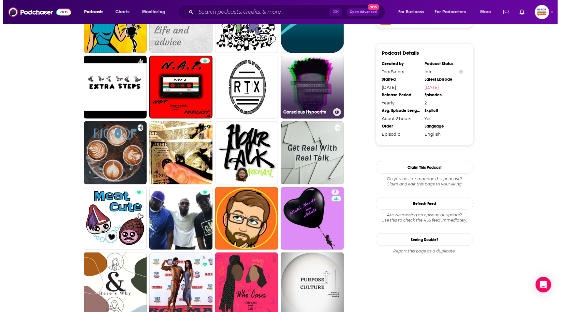
scroll to position [0, 0]
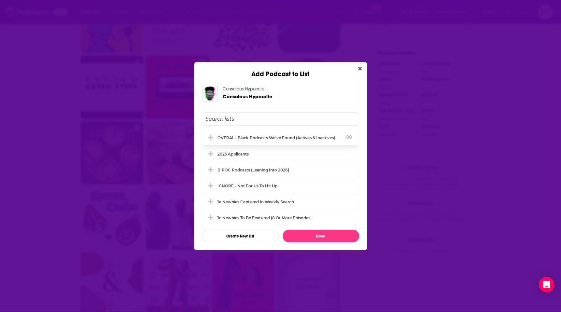
click at [306, 135] on div "OVERALL Black podcasts we've found (actives & inactives)" at bounding box center [280, 138] width 157 height 14
click at [322, 237] on button "Done" at bounding box center [320, 236] width 77 height 13
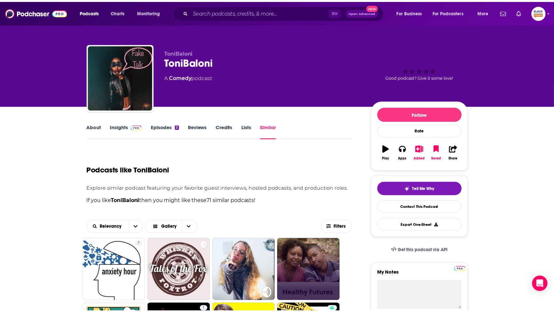
scroll to position [511, 0]
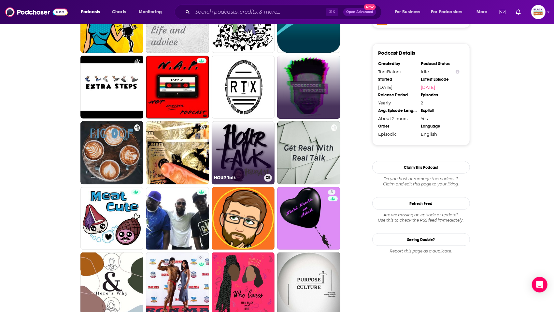
click at [268, 178] on icon at bounding box center [268, 177] width 4 height 3
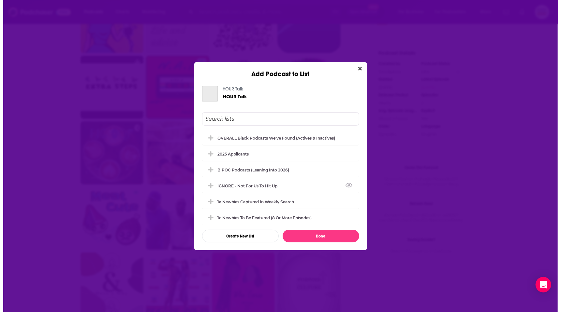
scroll to position [0, 0]
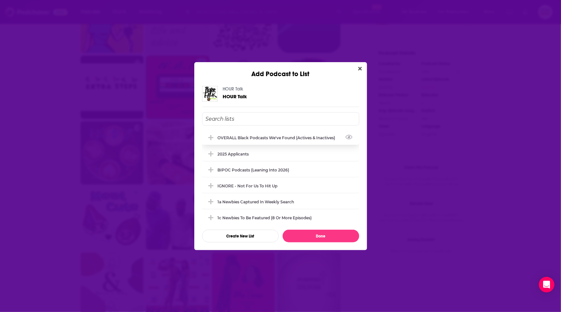
click at [258, 138] on div "OVERALL Black podcasts we've found (actives & inactives)" at bounding box center [279, 138] width 122 height 5
click at [304, 235] on button "Done" at bounding box center [320, 236] width 77 height 13
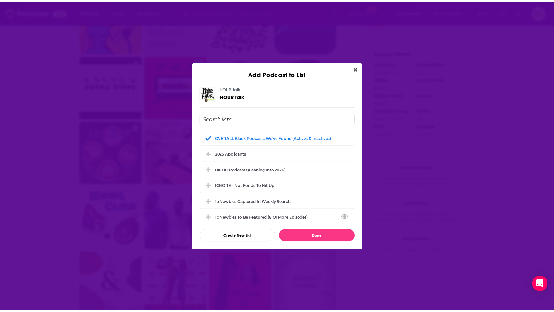
scroll to position [511, 0]
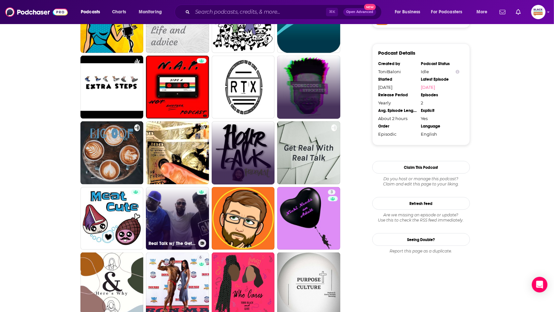
click at [203, 243] on icon at bounding box center [203, 243] width 4 height 3
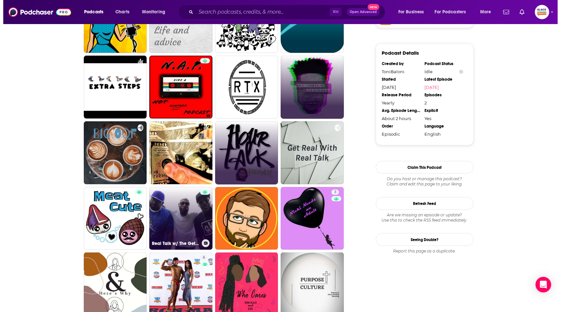
scroll to position [0, 0]
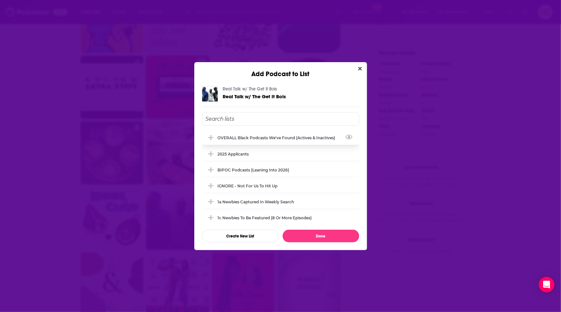
click at [231, 136] on div "OVERALL Black podcasts we've found (actives & inactives)" at bounding box center [279, 138] width 122 height 5
click at [333, 233] on button "Done" at bounding box center [320, 236] width 77 height 13
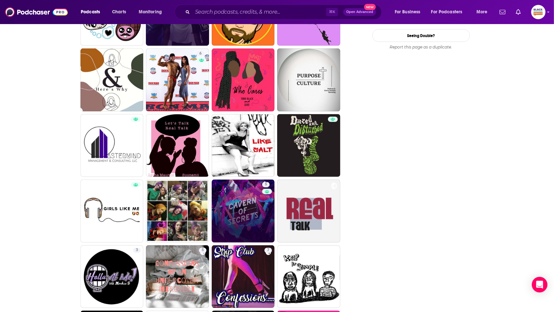
scroll to position [735, 0]
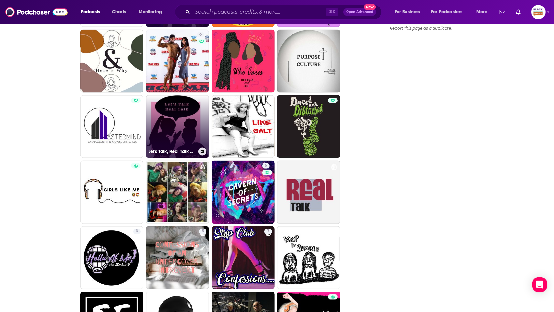
click at [203, 153] on icon at bounding box center [203, 151] width 4 height 3
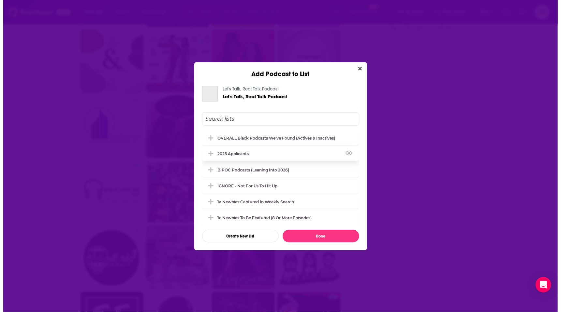
scroll to position [0, 0]
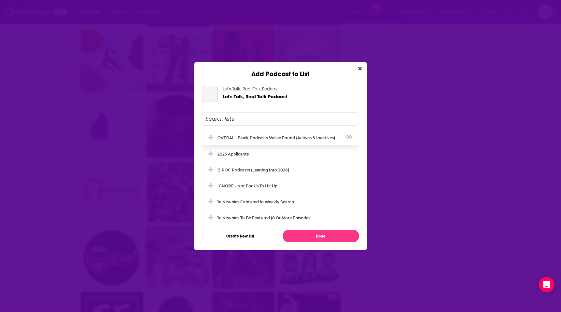
click at [237, 134] on div "OVERALL Black podcasts we've found (actives & inactives)" at bounding box center [280, 138] width 157 height 14
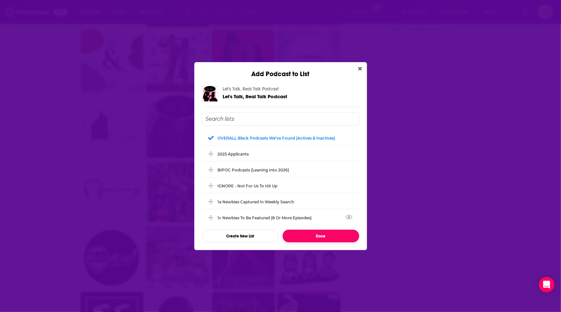
click at [324, 235] on button "Done" at bounding box center [320, 236] width 77 height 13
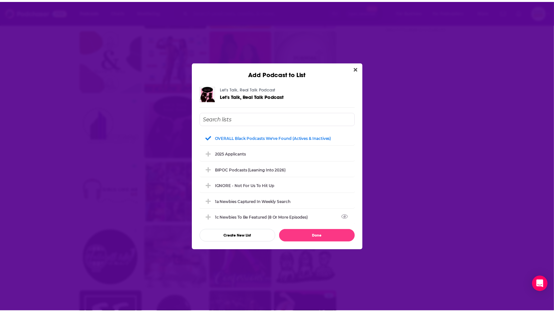
scroll to position [735, 0]
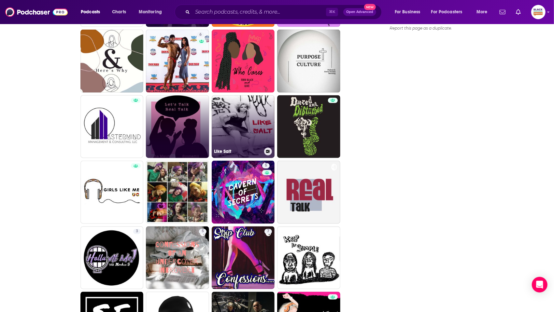
click at [268, 152] on icon at bounding box center [268, 151] width 4 height 3
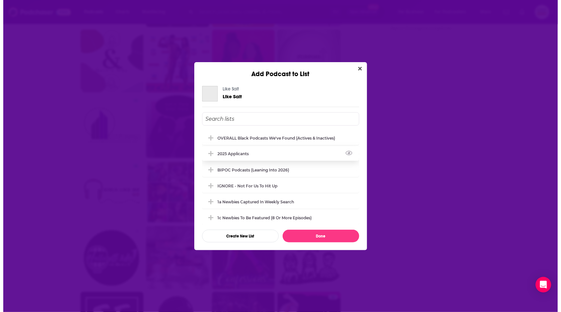
scroll to position [0, 0]
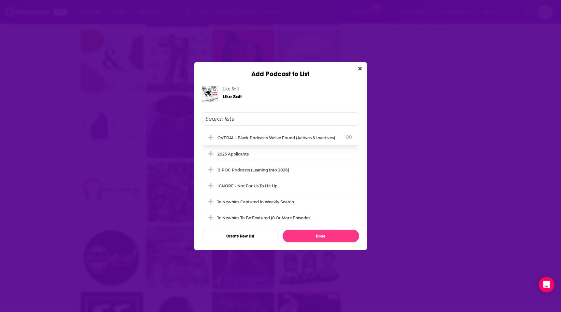
click at [277, 138] on div "OVERALL Black podcasts we've found (actives & inactives)" at bounding box center [279, 138] width 122 height 5
click at [310, 235] on button "Done" at bounding box center [320, 236] width 77 height 13
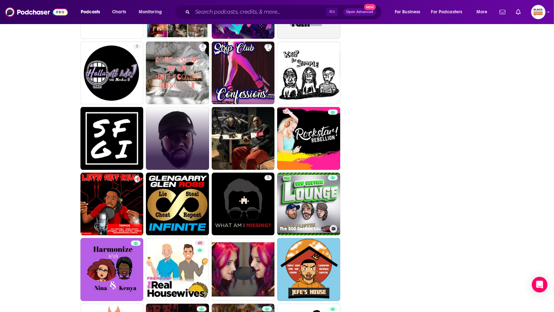
scroll to position [934, 0]
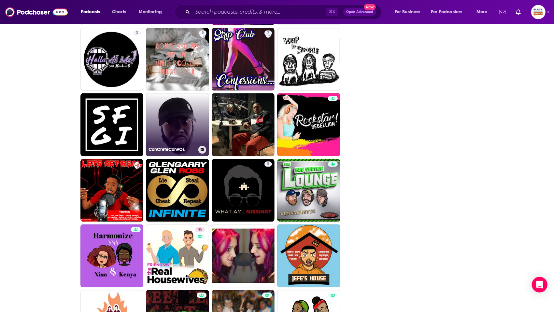
click at [201, 149] on icon at bounding box center [203, 149] width 4 height 3
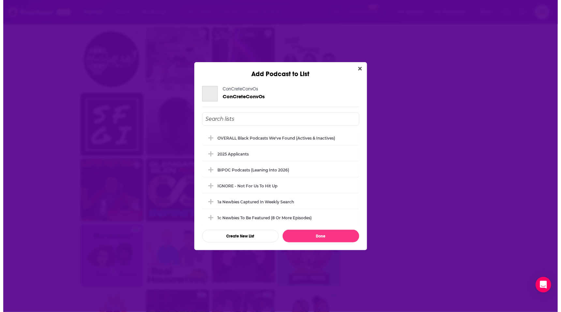
scroll to position [0, 0]
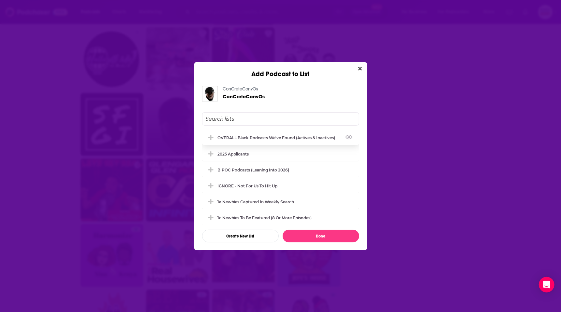
click at [242, 138] on div "OVERALL Black podcasts we've found (actives & inactives)" at bounding box center [279, 138] width 122 height 5
click at [311, 238] on button "Done" at bounding box center [320, 236] width 77 height 13
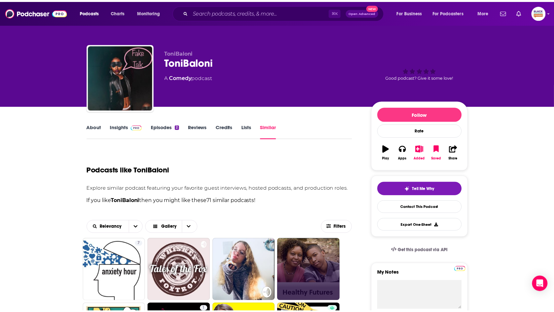
scroll to position [934, 0]
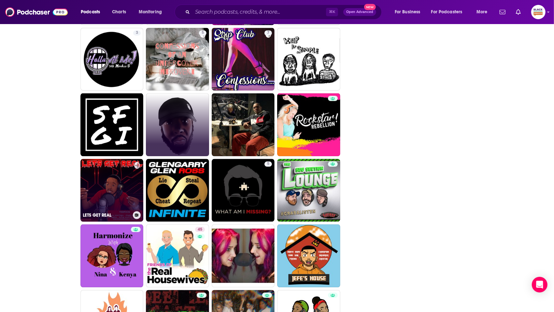
click at [136, 215] on icon at bounding box center [137, 215] width 4 height 3
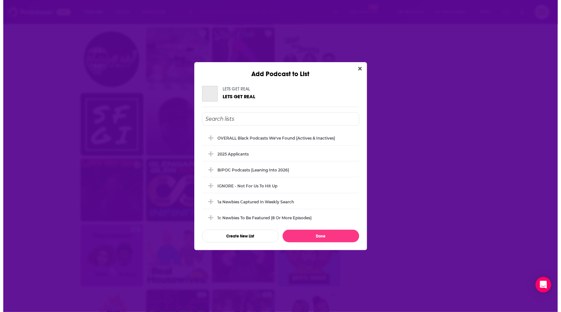
scroll to position [0, 0]
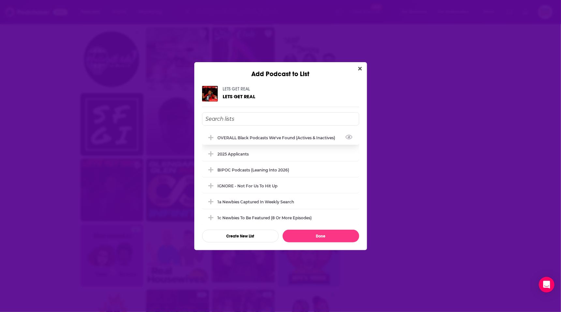
click at [234, 138] on div "OVERALL Black podcasts we've found (actives & inactives)" at bounding box center [279, 138] width 122 height 5
click at [311, 236] on button "Done" at bounding box center [320, 236] width 77 height 13
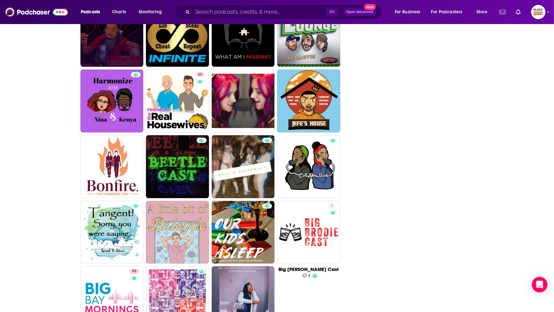
scroll to position [1101, 0]
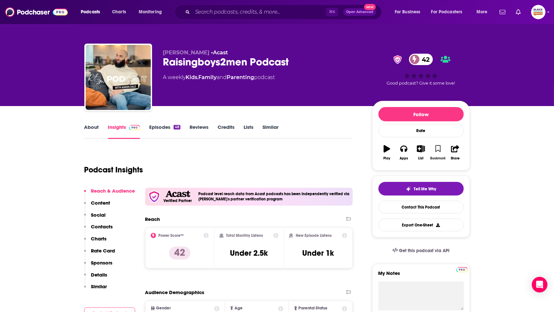
click at [436, 147] on icon "button" at bounding box center [439, 148] width 6 height 7
click at [425, 149] on icon "button" at bounding box center [421, 148] width 8 height 7
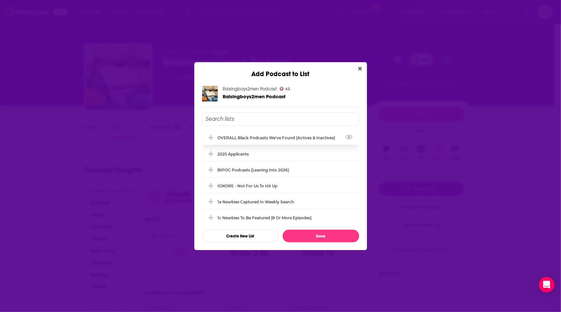
click at [259, 136] on div "OVERALL Black podcasts we've found (actives & inactives)" at bounding box center [279, 138] width 122 height 5
click at [324, 235] on button "Done" at bounding box center [320, 236] width 77 height 13
